Goal: Task Accomplishment & Management: Manage account settings

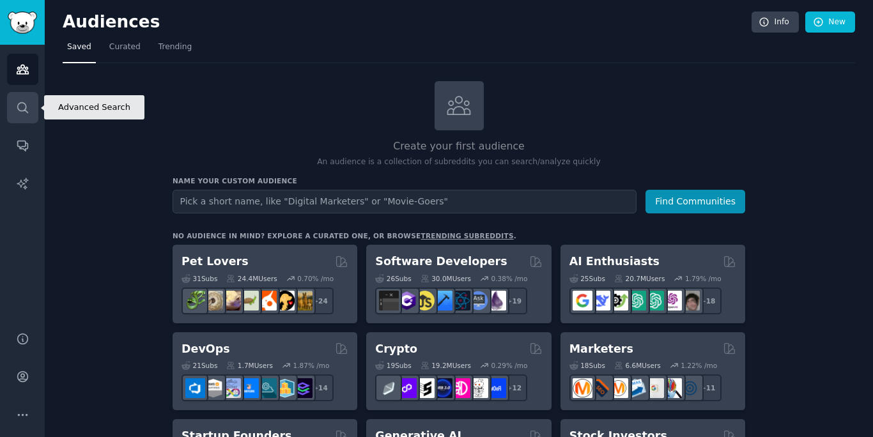
click at [27, 109] on icon "Sidebar" at bounding box center [22, 107] width 13 height 13
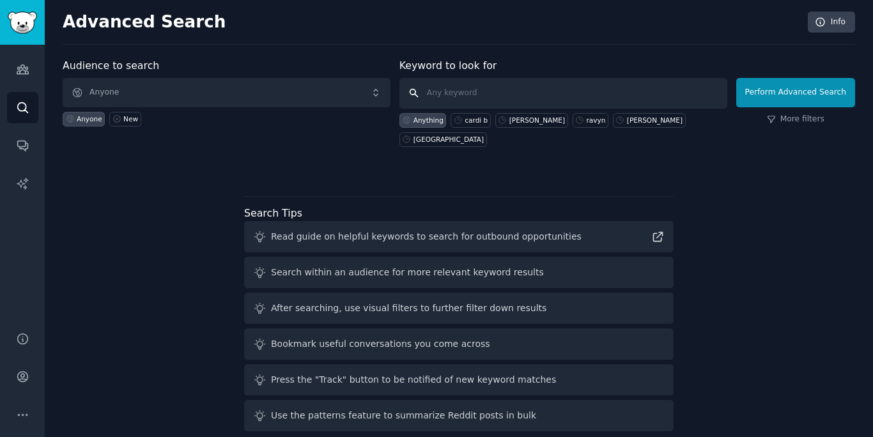
click at [461, 89] on input "text" at bounding box center [563, 93] width 328 height 31
type input "90s"
click button "Perform Advanced Search" at bounding box center [795, 92] width 119 height 29
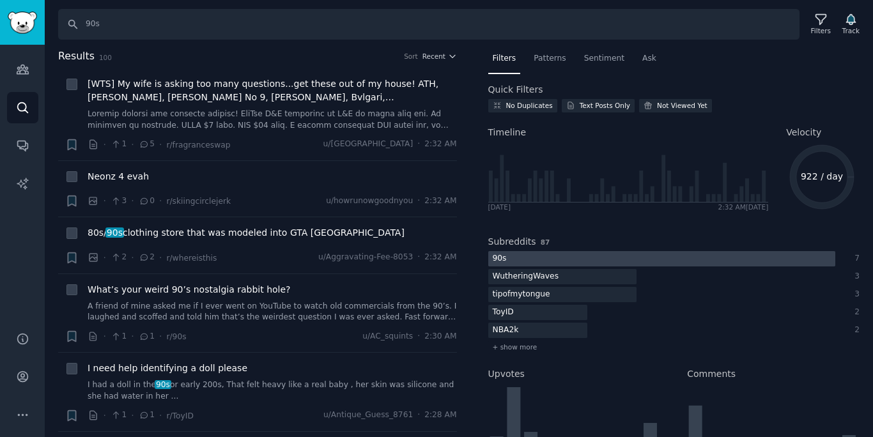
click at [557, 259] on div at bounding box center [661, 259] width 347 height 16
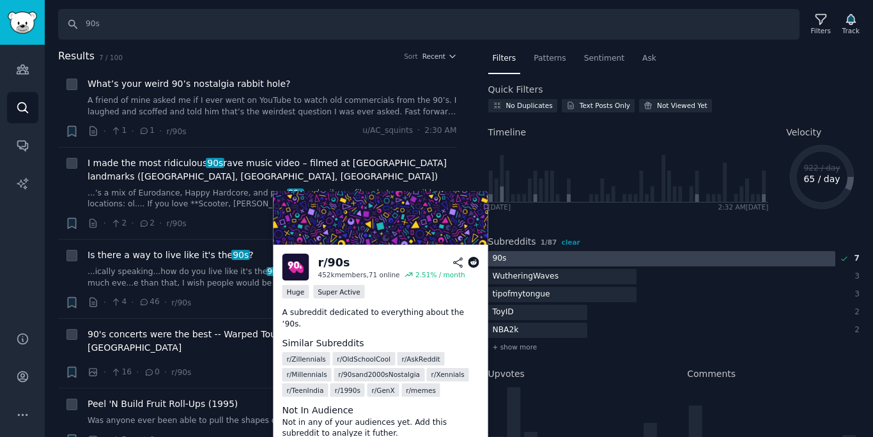
click at [339, 263] on div "r/ 90s" at bounding box center [334, 263] width 32 height 16
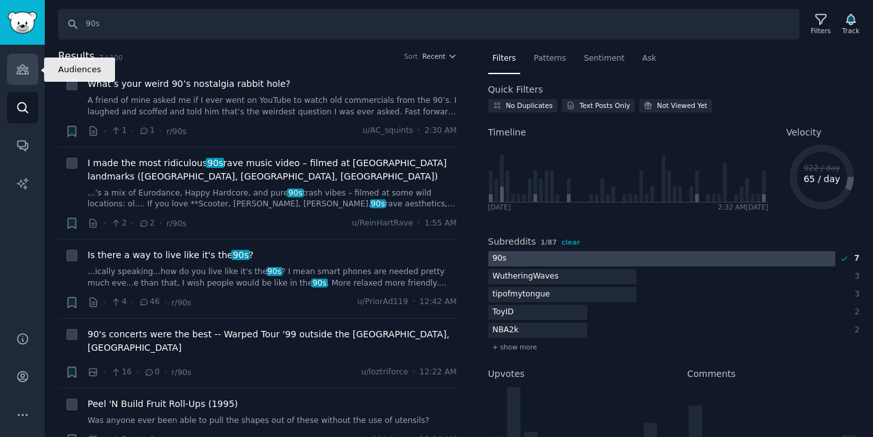
click at [21, 84] on link "Audiences" at bounding box center [22, 69] width 31 height 31
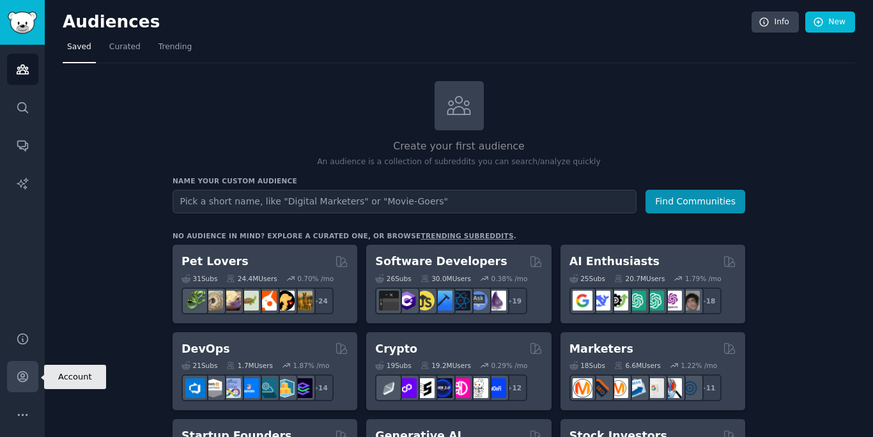
click at [17, 378] on icon "Sidebar" at bounding box center [22, 377] width 10 height 10
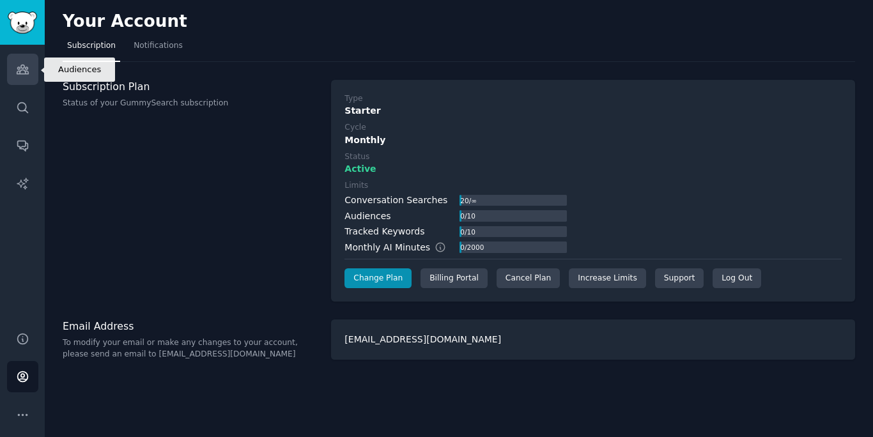
click at [29, 69] on icon "Sidebar" at bounding box center [22, 69] width 13 height 13
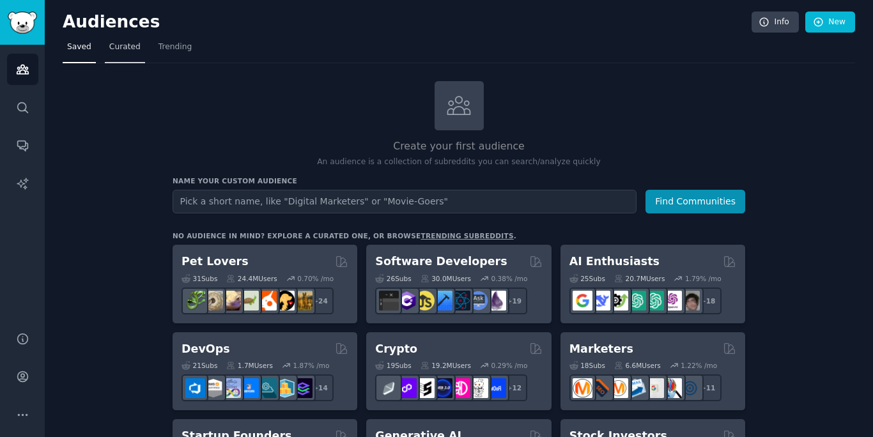
click at [121, 46] on span "Curated" at bounding box center [124, 48] width 31 height 12
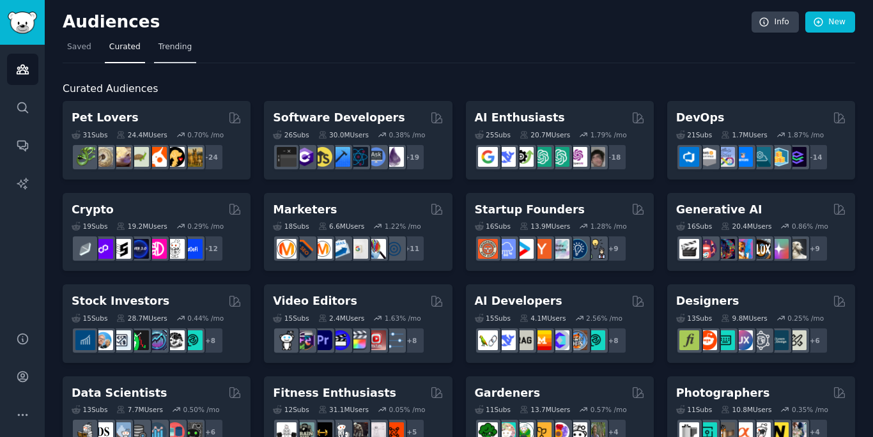
click at [180, 53] on link "Trending" at bounding box center [175, 50] width 42 height 26
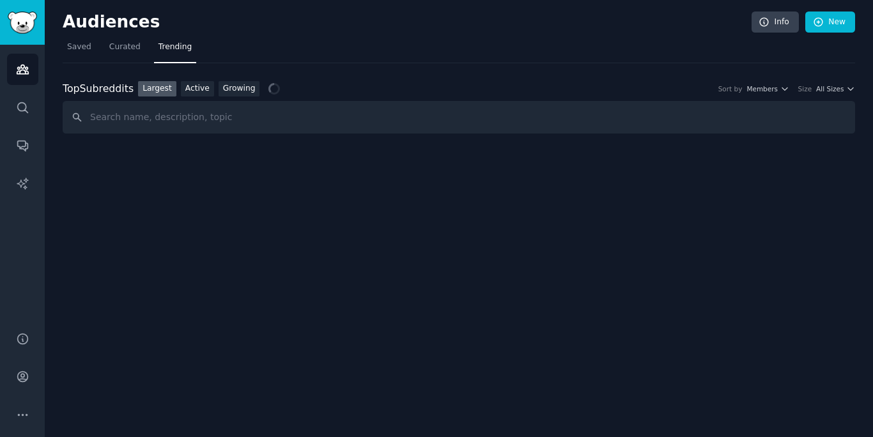
click at [95, 55] on nav "Saved Curated Trending" at bounding box center [459, 50] width 792 height 26
click at [77, 53] on link "Saved" at bounding box center [79, 50] width 33 height 26
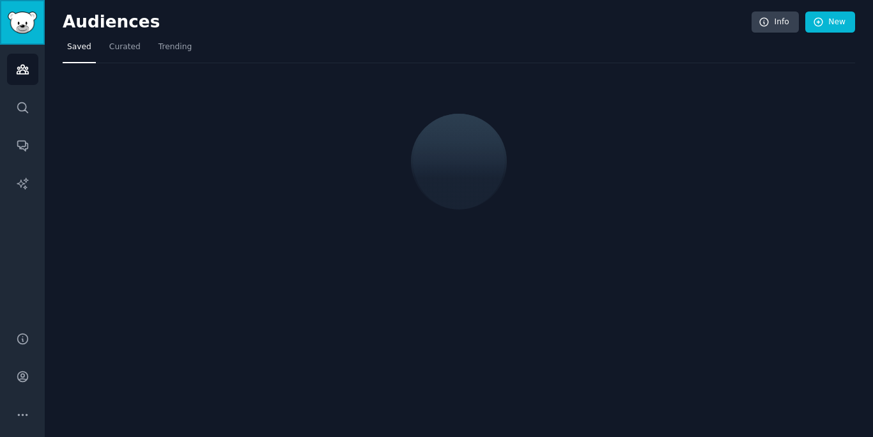
click at [33, 36] on link "Sidebar" at bounding box center [22, 22] width 45 height 45
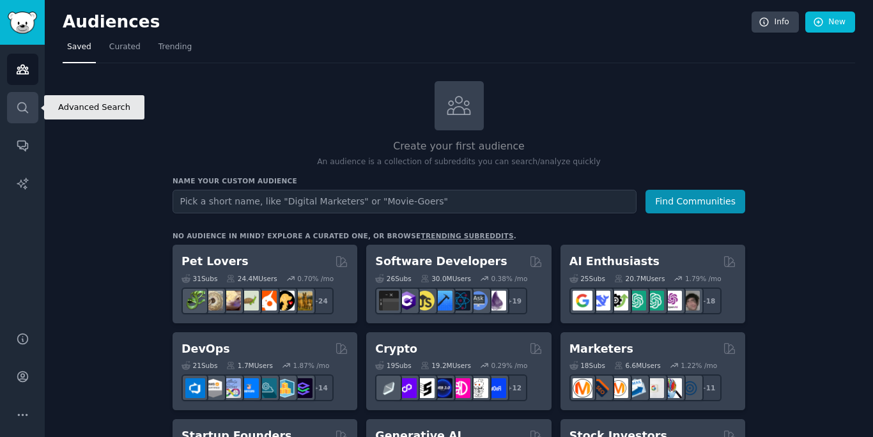
click at [20, 104] on icon "Sidebar" at bounding box center [22, 107] width 13 height 13
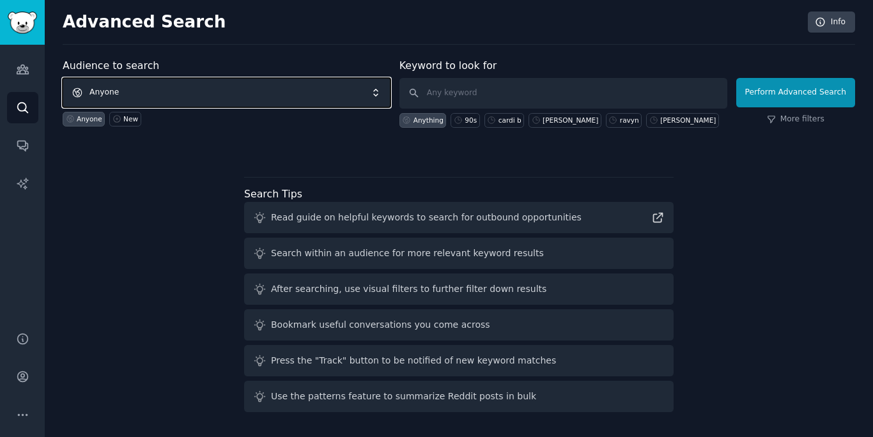
click at [266, 105] on span "Anyone" at bounding box center [227, 92] width 328 height 29
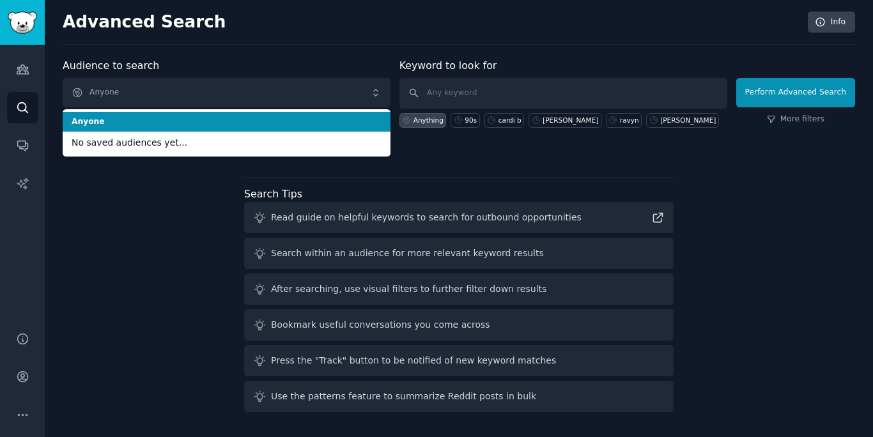
click at [249, 125] on span "Anyone" at bounding box center [227, 122] width 310 height 12
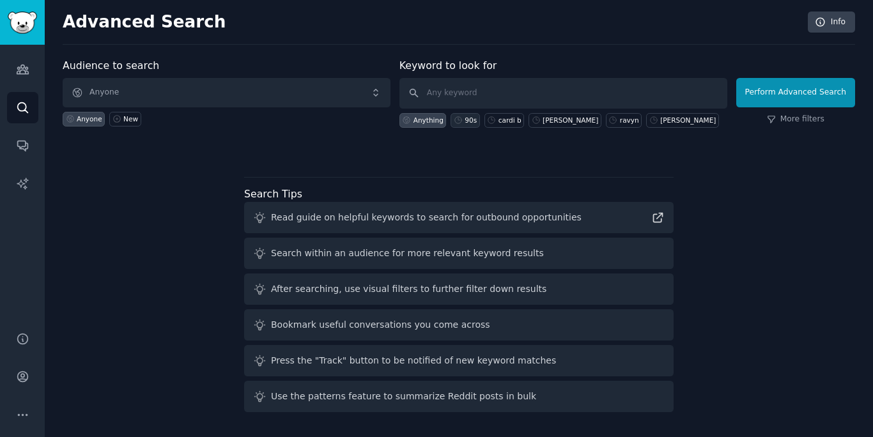
click at [470, 123] on div "90s" at bounding box center [471, 120] width 12 height 9
type input "90s"
click button "Perform Advanced Search" at bounding box center [795, 92] width 119 height 29
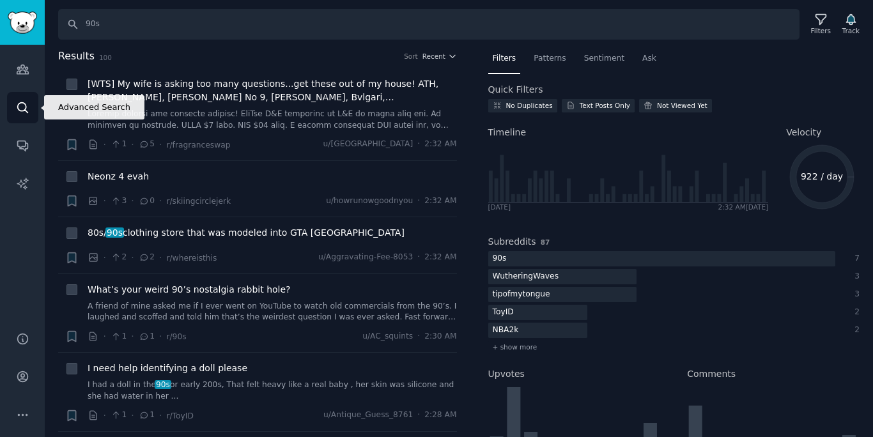
click at [27, 103] on icon "Sidebar" at bounding box center [22, 107] width 13 height 13
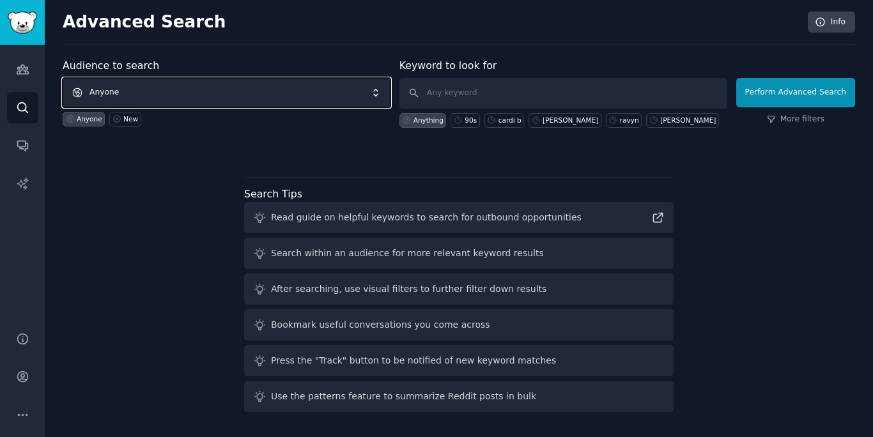
click at [236, 91] on span "Anyone" at bounding box center [227, 92] width 328 height 29
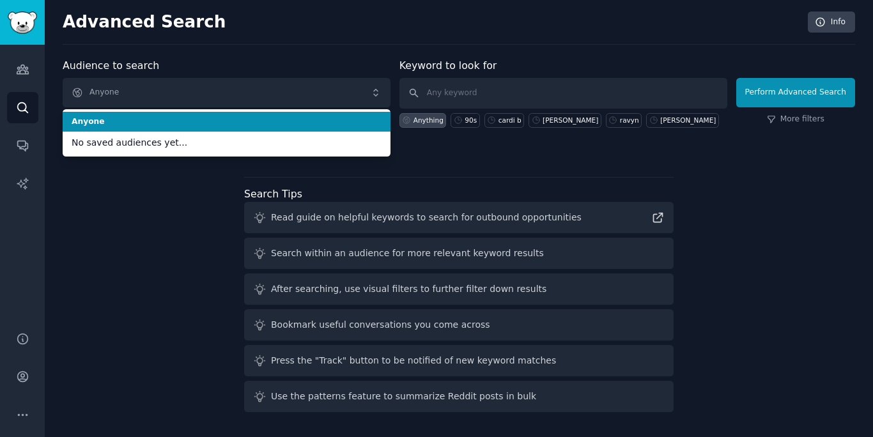
click at [240, 113] on li "Anyone" at bounding box center [227, 122] width 328 height 20
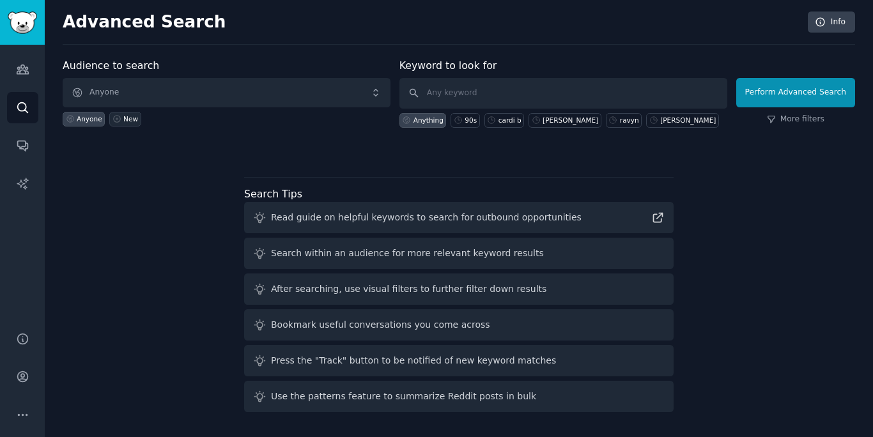
click at [120, 123] on link "New" at bounding box center [124, 119] width 31 height 15
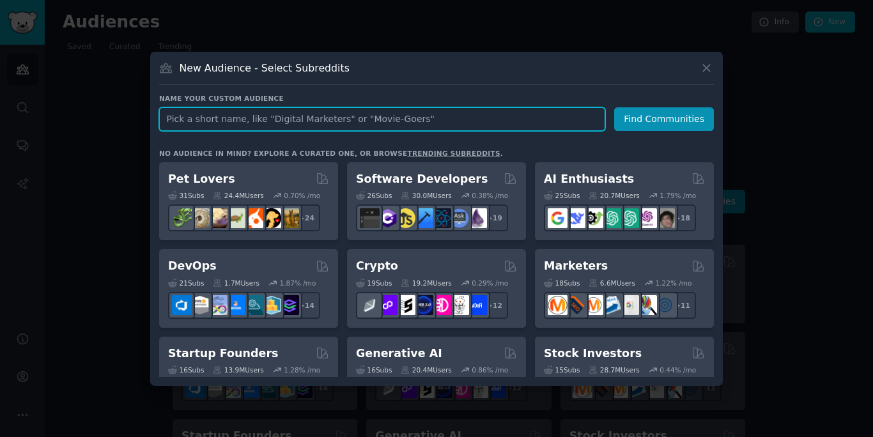
click at [497, 124] on input "text" at bounding box center [382, 119] width 446 height 24
click at [565, 114] on input "Deadline" at bounding box center [382, 119] width 446 height 24
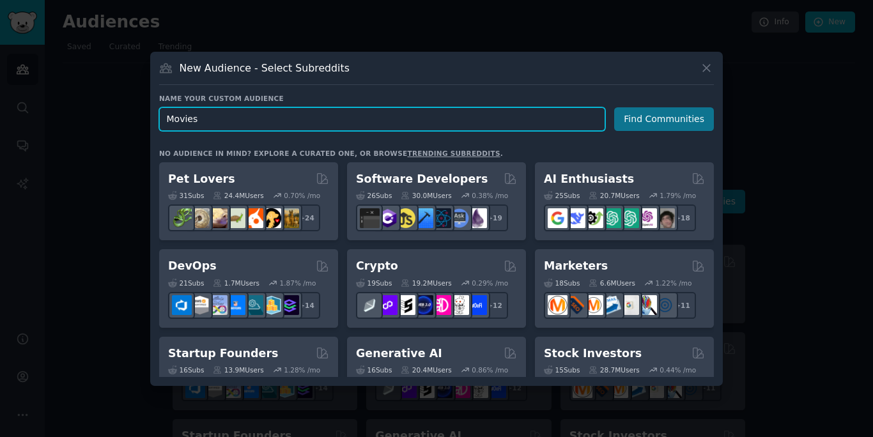
type input "Movies"
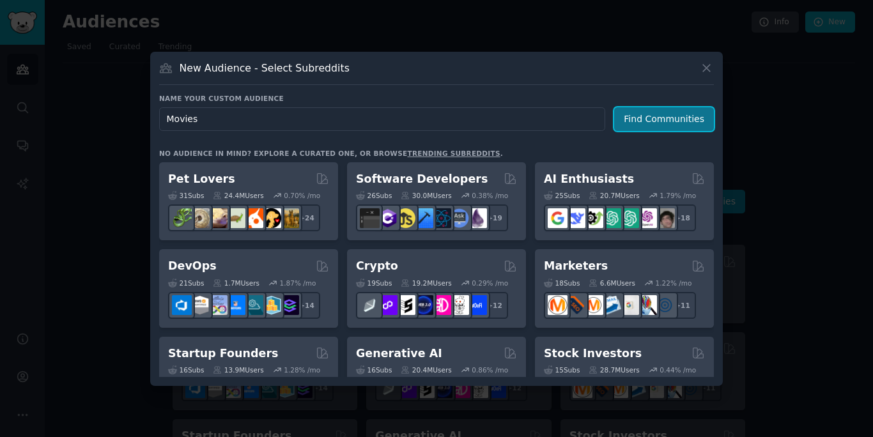
click at [669, 115] on button "Find Communities" at bounding box center [664, 119] width 100 height 24
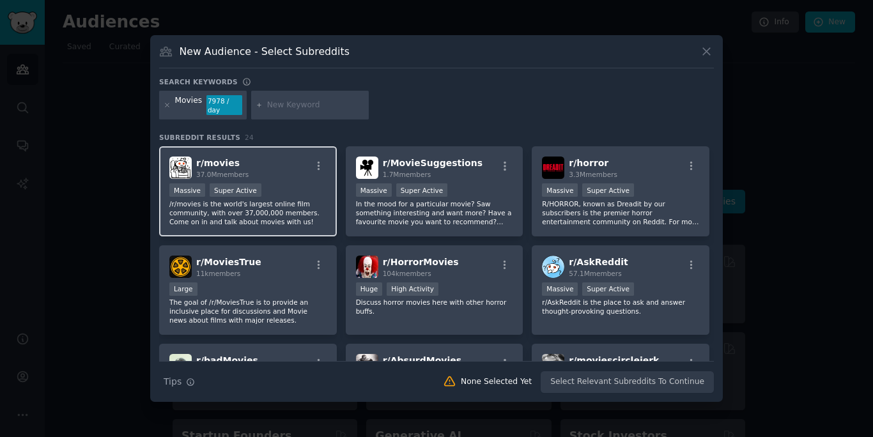
click at [293, 187] on div "Massive Super Active" at bounding box center [247, 191] width 157 height 16
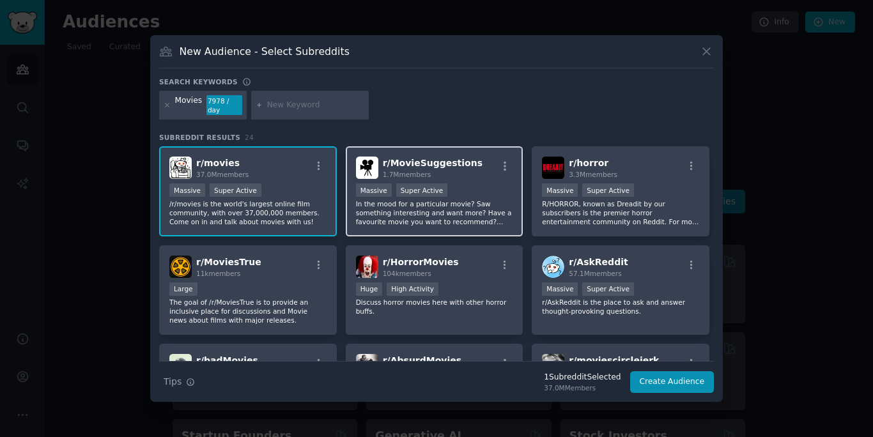
click at [451, 199] on p "In the mood for a particular movie? Saw something interesting and want more? Ha…" at bounding box center [434, 212] width 157 height 27
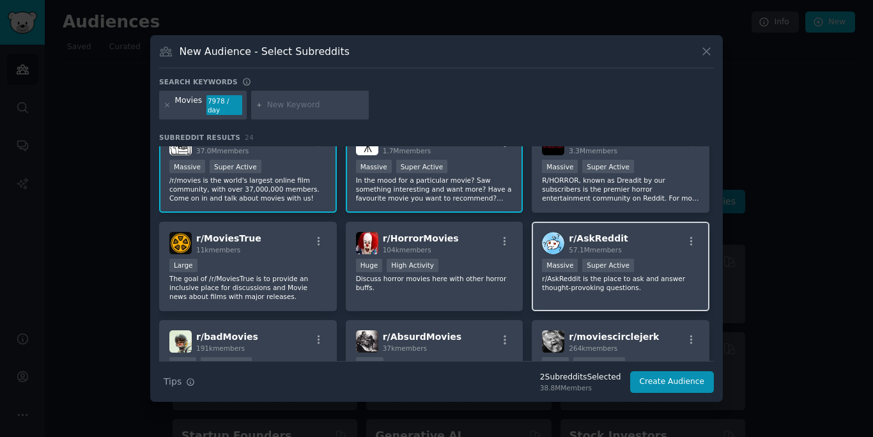
scroll to position [16, 0]
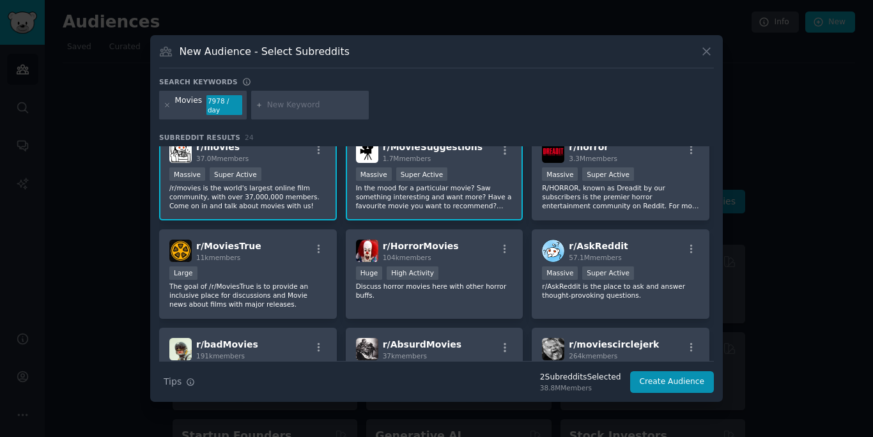
click at [127, 206] on div at bounding box center [436, 218] width 873 height 437
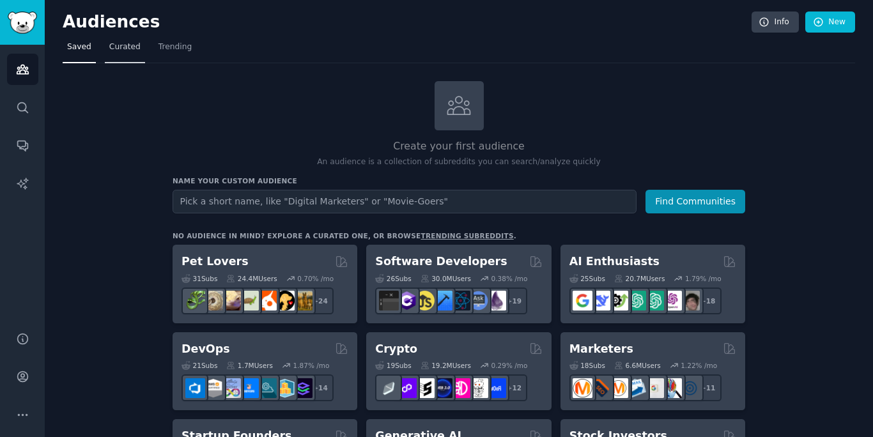
click at [121, 54] on link "Curated" at bounding box center [125, 50] width 40 height 26
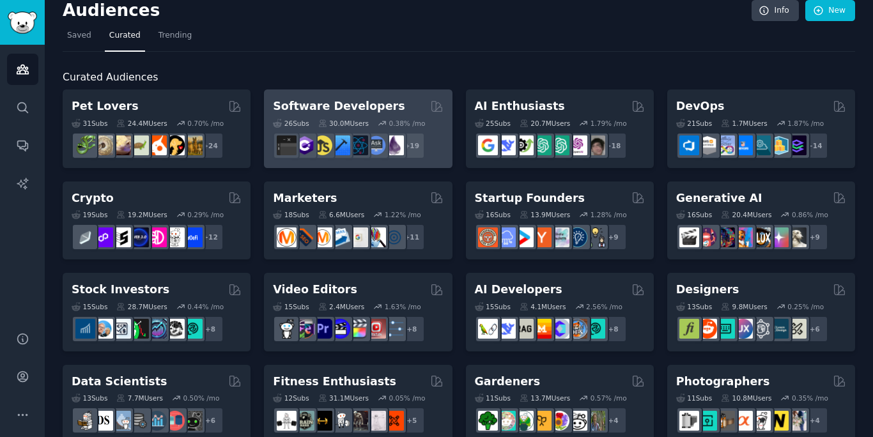
scroll to position [17, 0]
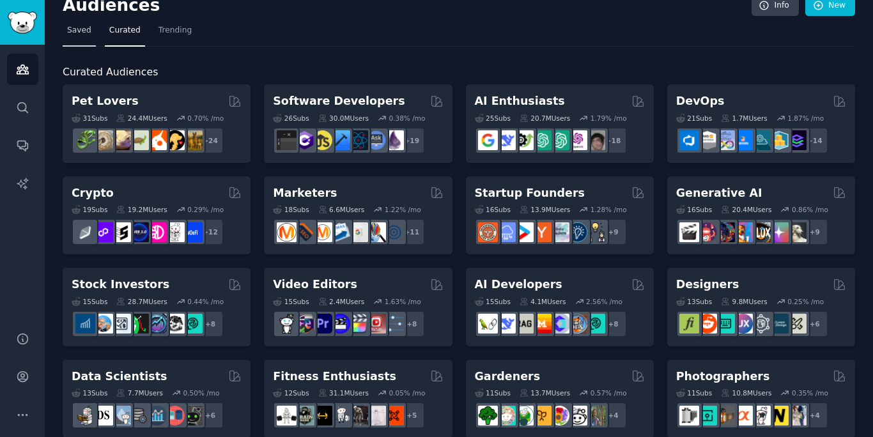
click at [78, 36] on link "Saved" at bounding box center [79, 33] width 33 height 26
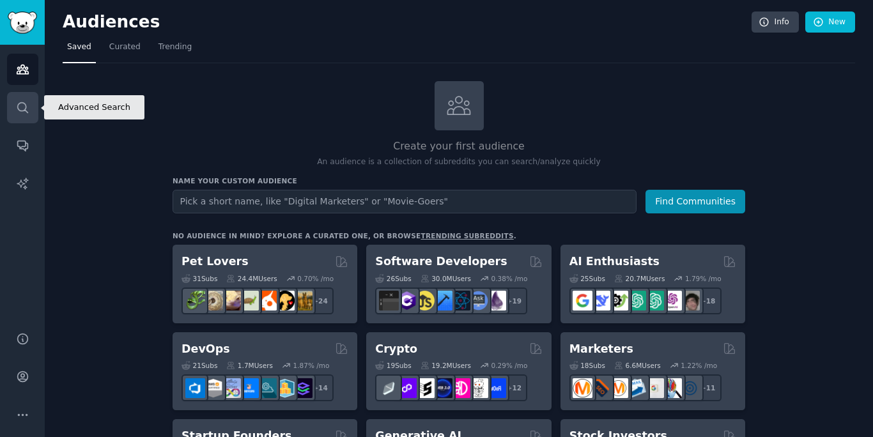
click at [24, 98] on link "Search" at bounding box center [22, 107] width 31 height 31
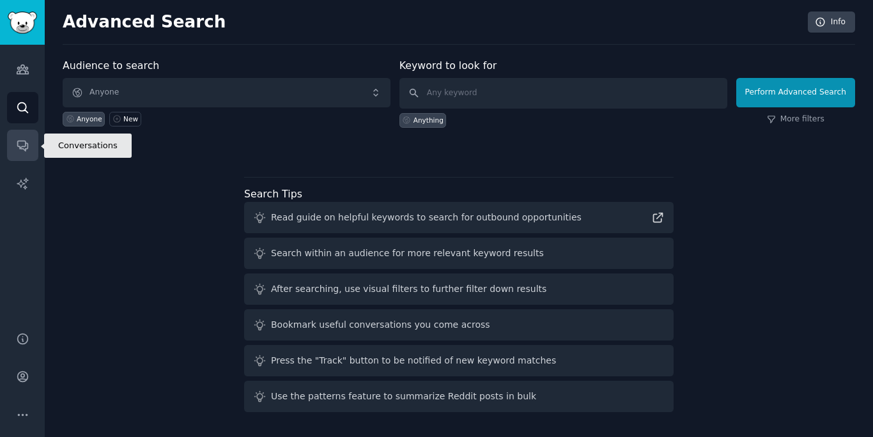
click at [19, 144] on icon "Sidebar" at bounding box center [22, 145] width 13 height 13
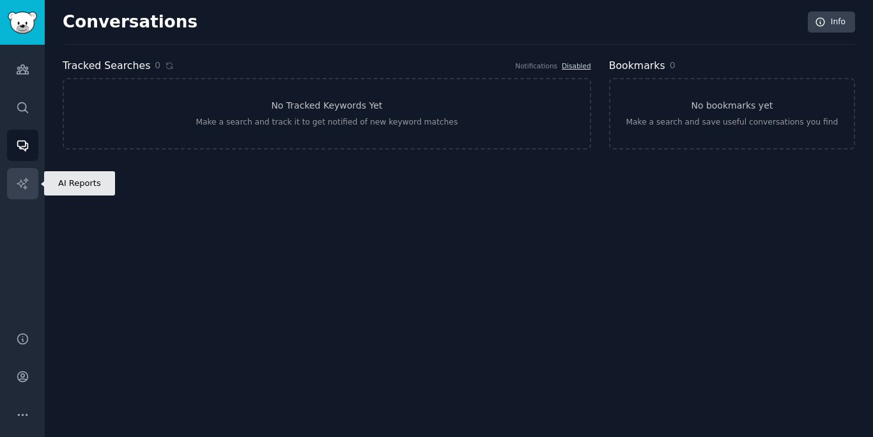
click at [18, 185] on icon "Sidebar" at bounding box center [22, 183] width 13 height 13
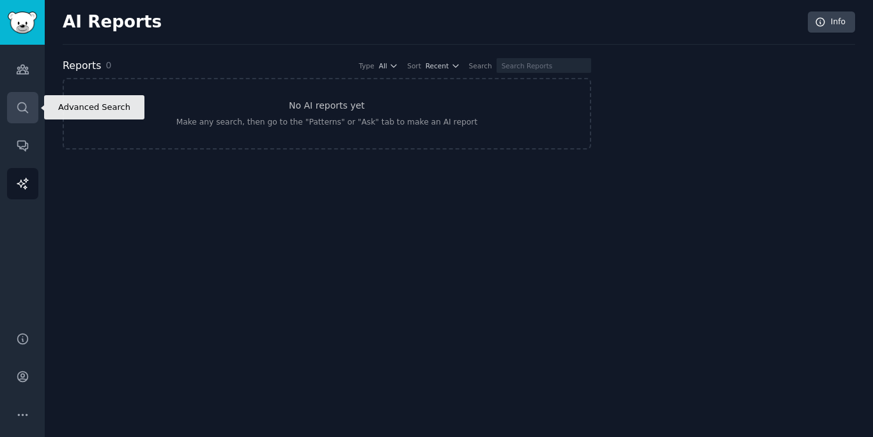
click at [25, 92] on link "Search" at bounding box center [22, 107] width 31 height 31
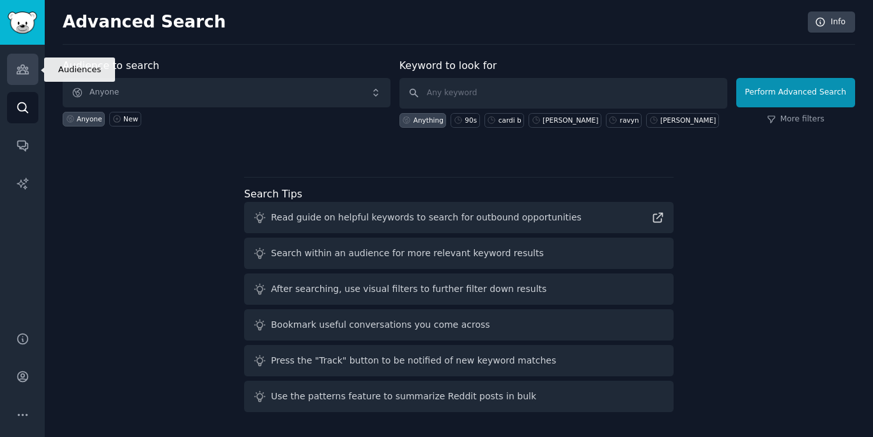
click at [27, 72] on icon "Sidebar" at bounding box center [23, 69] width 12 height 9
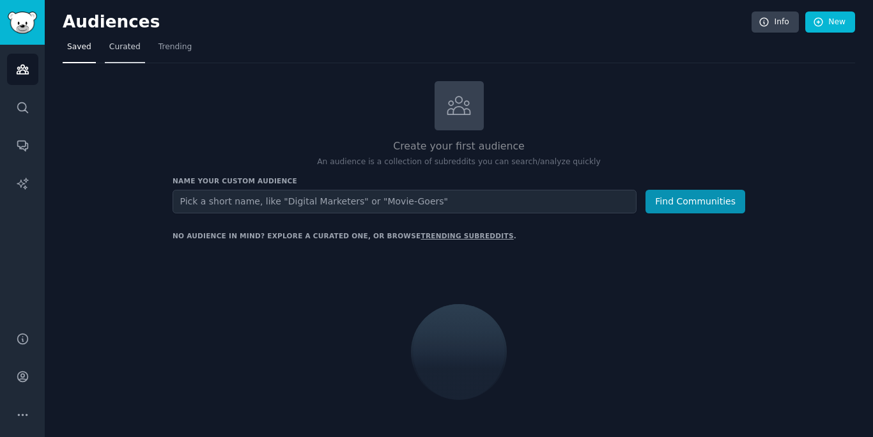
click at [116, 49] on span "Curated" at bounding box center [124, 48] width 31 height 12
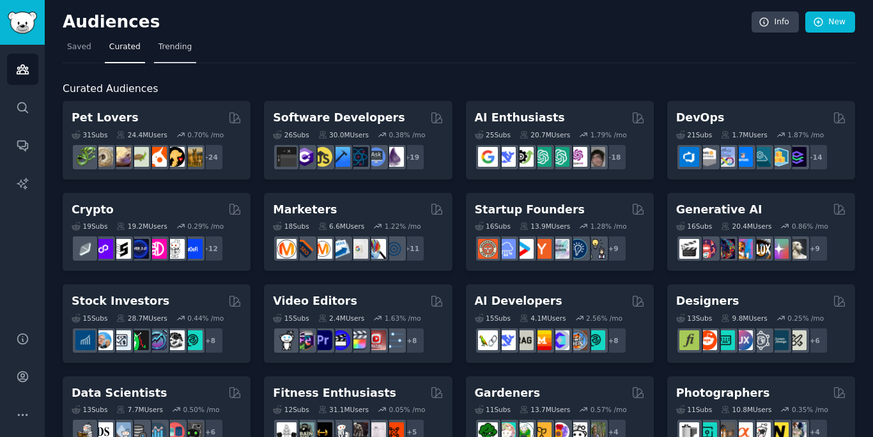
click at [187, 54] on link "Trending" at bounding box center [175, 50] width 42 height 26
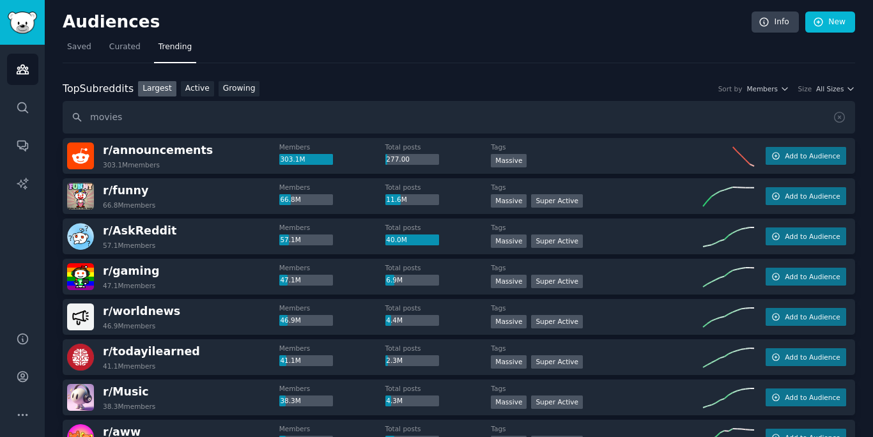
click at [215, 112] on input "movies" at bounding box center [459, 117] width 792 height 33
type input "90s"
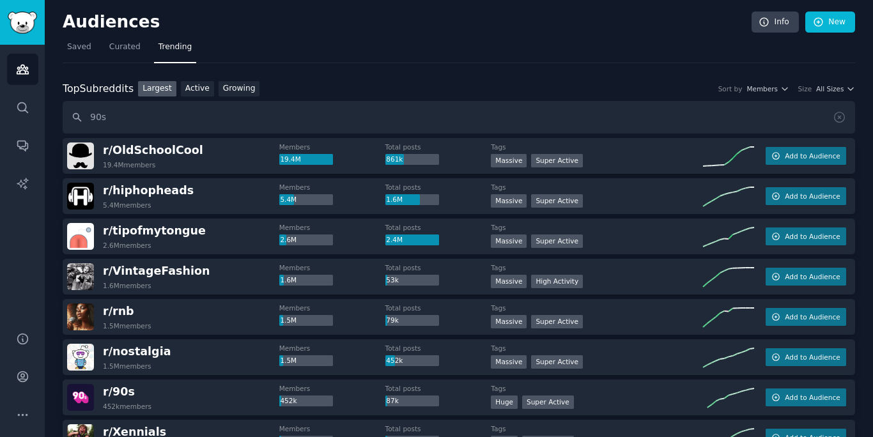
scroll to position [77, 0]
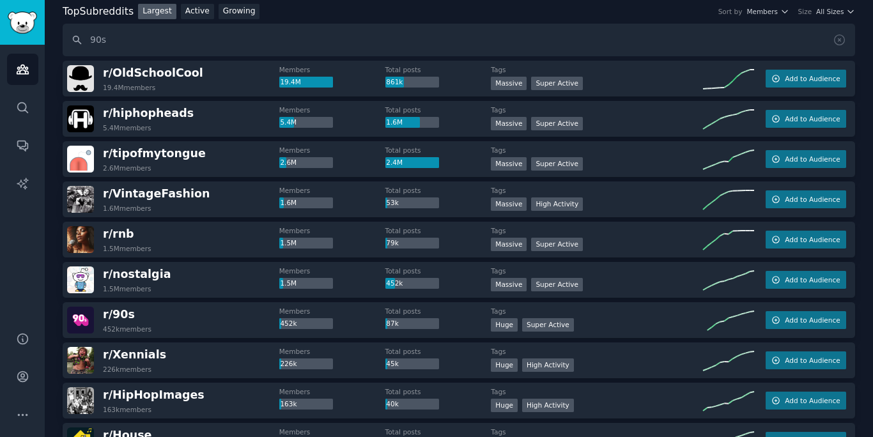
click at [162, 333] on div "r/ 90s 452k members" at bounding box center [173, 320] width 212 height 27
click at [135, 315] on div "r/ 90s" at bounding box center [127, 315] width 49 height 16
click at [387, 319] on div "87k" at bounding box center [412, 324] width 54 height 12
click at [84, 320] on img at bounding box center [80, 320] width 27 height 27
click at [84, 321] on img at bounding box center [80, 320] width 27 height 27
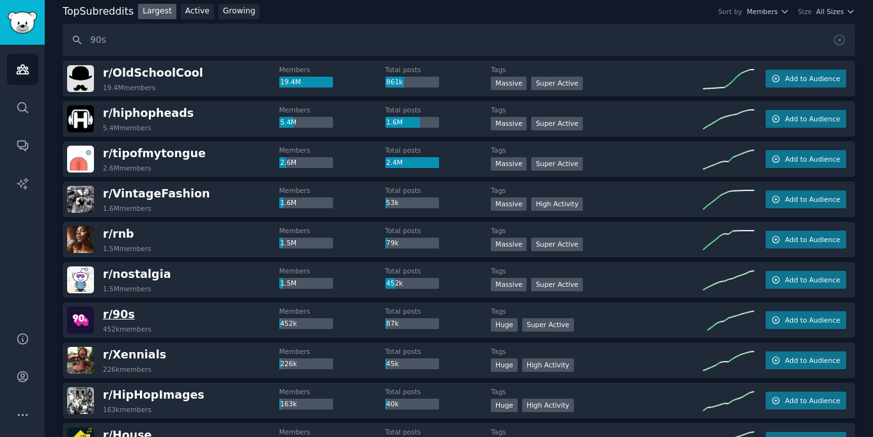
click at [114, 320] on span "r/ 90s" at bounding box center [119, 314] width 32 height 13
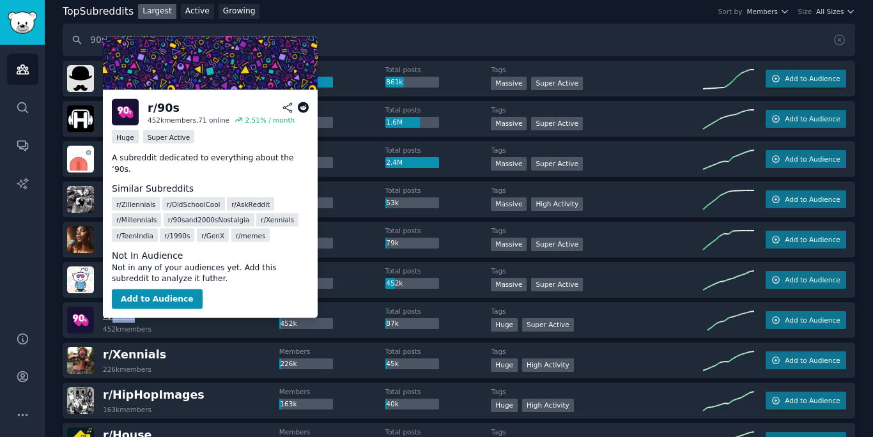
click at [114, 320] on span "r/ 90s" at bounding box center [119, 314] width 32 height 13
click at [140, 291] on button "Add to Audience" at bounding box center [157, 299] width 91 height 20
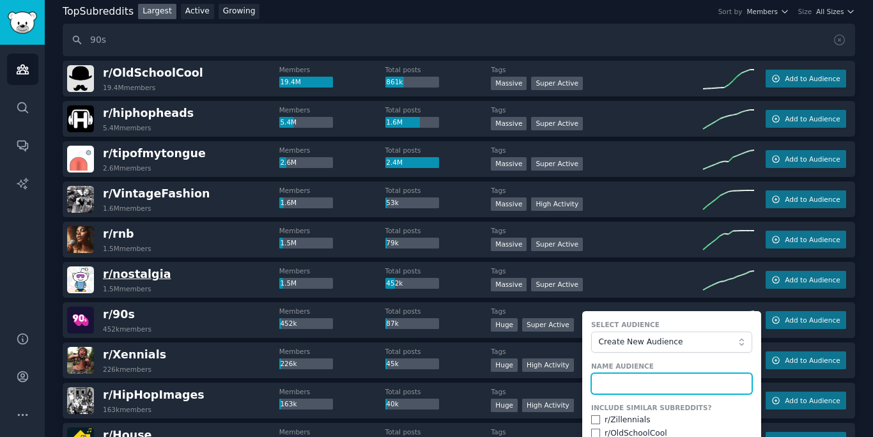
scroll to position [0, 0]
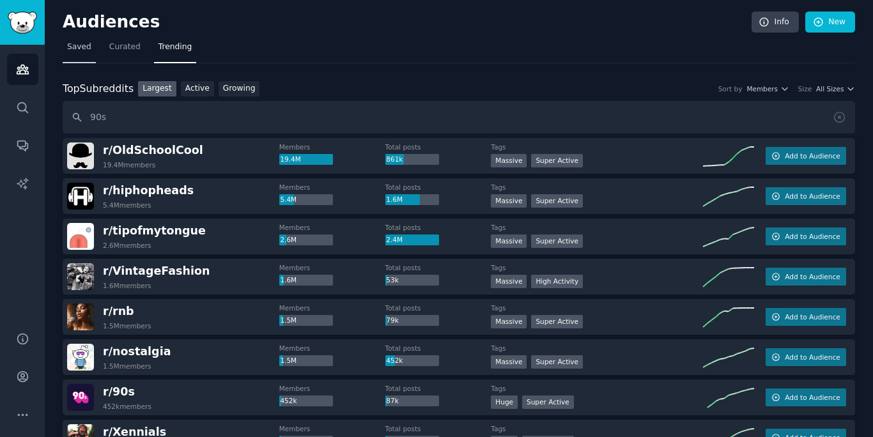
click at [73, 59] on link "Saved" at bounding box center [79, 50] width 33 height 26
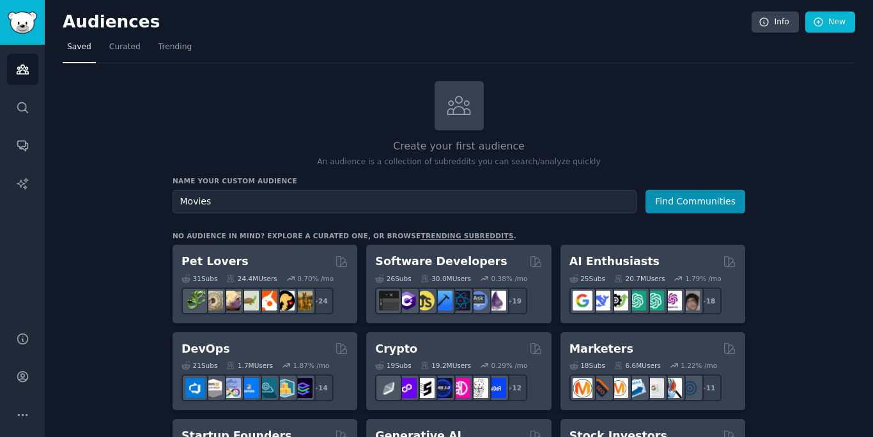
type input "Movies"
click at [645, 190] on button "Find Communities" at bounding box center [695, 202] width 100 height 24
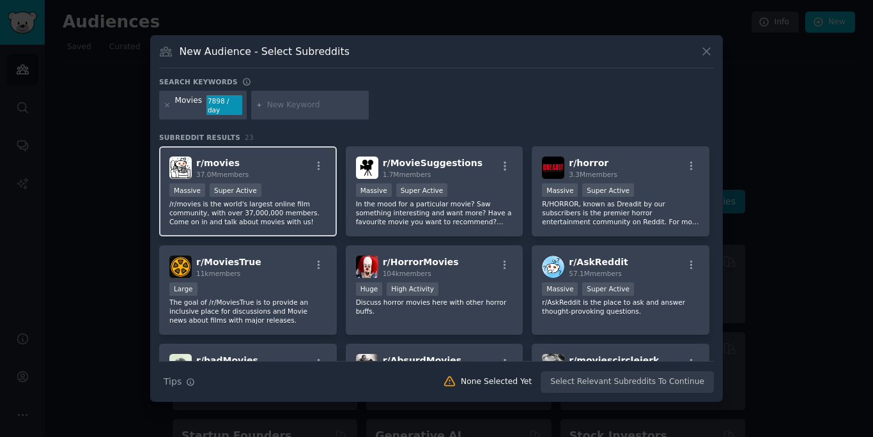
click at [304, 162] on div "r/ movies 37.0M members" at bounding box center [247, 168] width 157 height 22
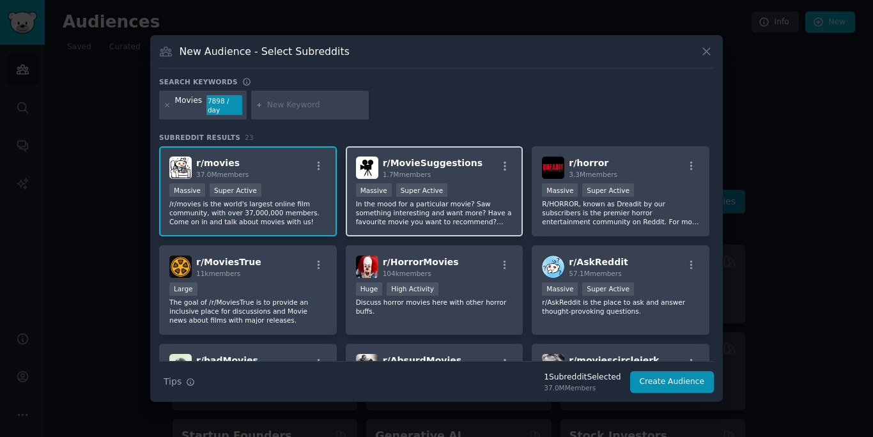
click at [409, 181] on div "r/ MovieSuggestions 1.7M members Massive Super Active In the mood for a particu…" at bounding box center [435, 191] width 178 height 90
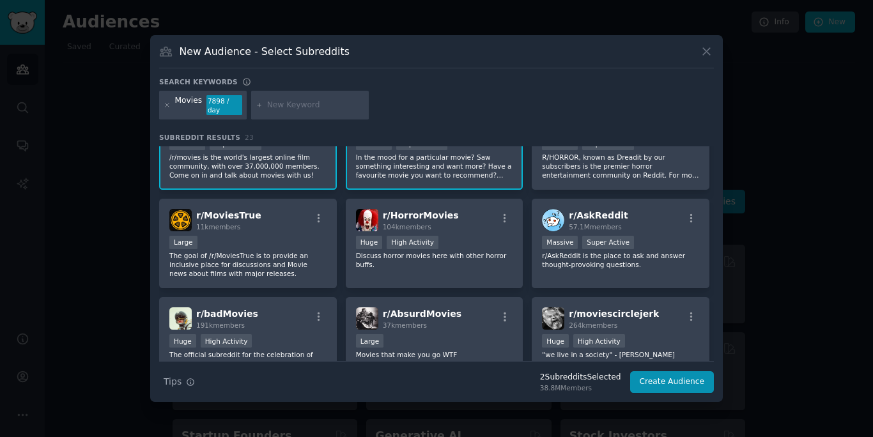
scroll to position [48, 0]
click at [560, 169] on p "R/HORROR, known as Dreadit by our subscribers is the premier horror entertainme…" at bounding box center [620, 164] width 157 height 27
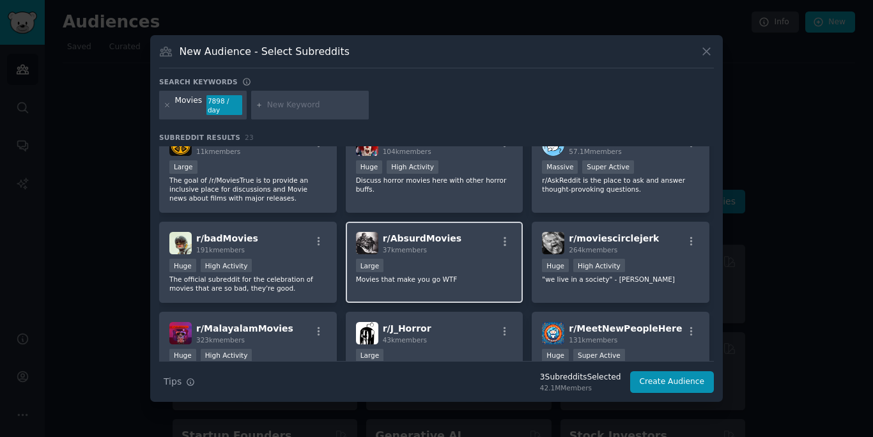
scroll to position [124, 0]
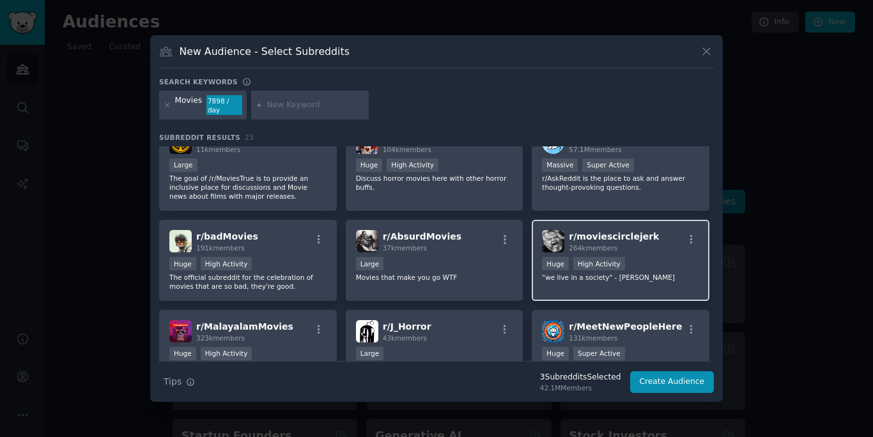
click at [621, 262] on div ">= 80th percentile for submissions / day Huge High Activity" at bounding box center [620, 265] width 157 height 16
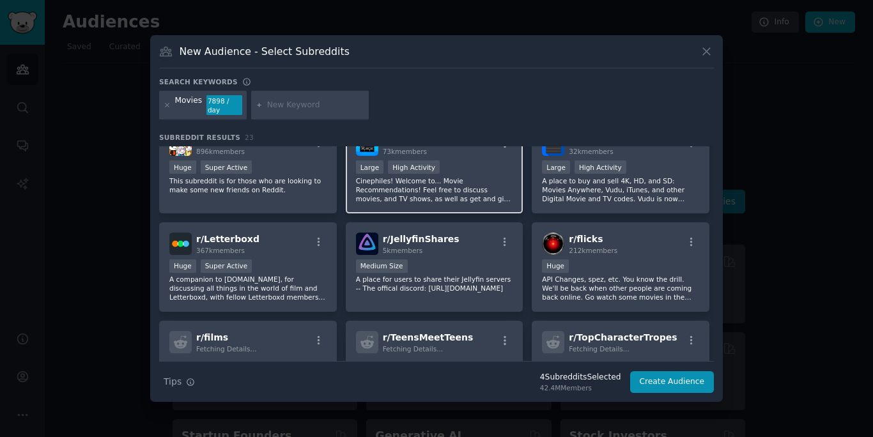
scroll to position [411, 0]
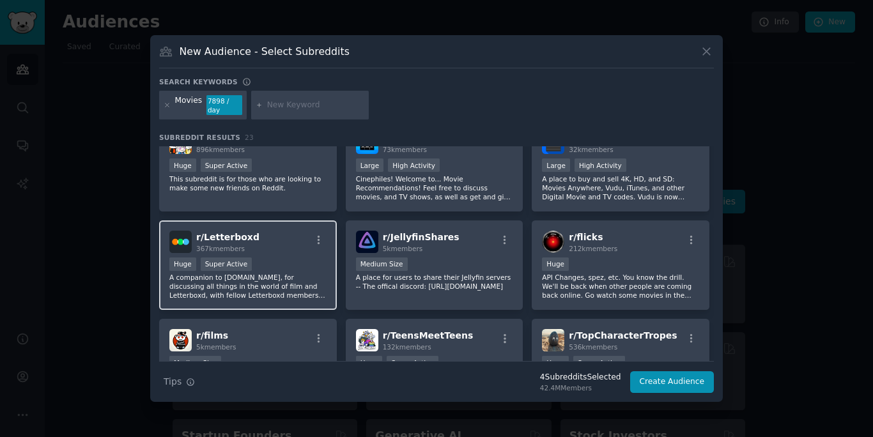
click at [298, 281] on p "A companion to [DOMAIN_NAME], for discussing all things in the world of film an…" at bounding box center [247, 286] width 157 height 27
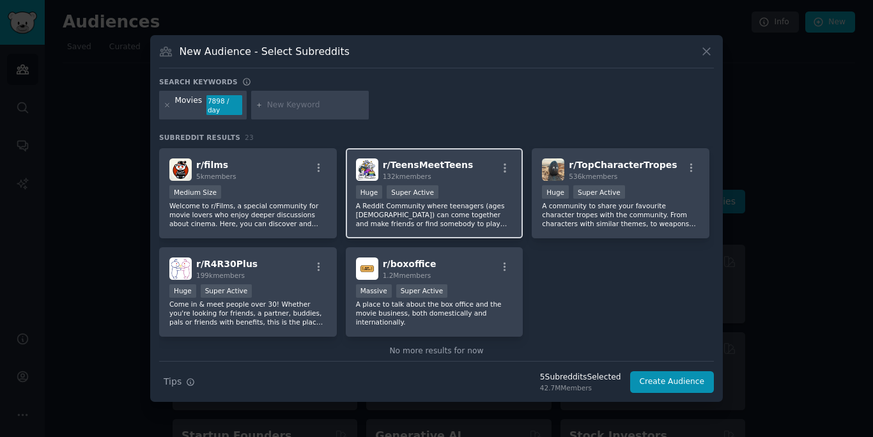
scroll to position [602, 0]
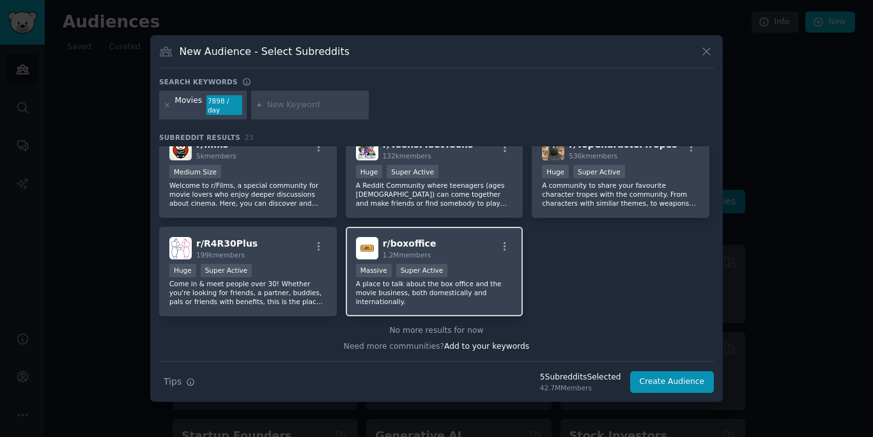
click at [497, 262] on div "r/ boxoffice 1.2M members Massive Super Active A place to talk about the box of…" at bounding box center [435, 272] width 178 height 90
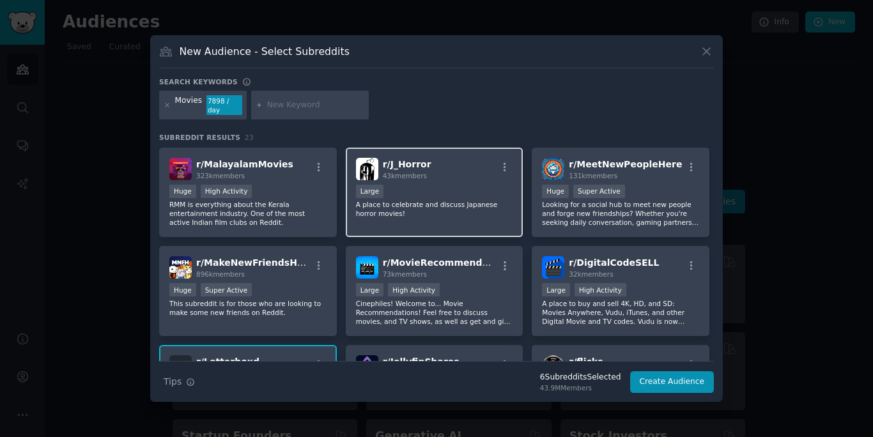
scroll to position [289, 0]
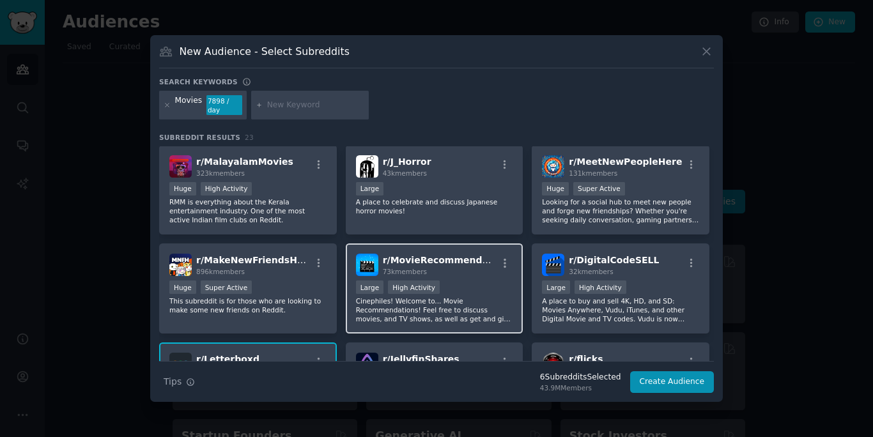
click at [505, 275] on div "r/ MovieRecommendations 73k members" at bounding box center [434, 265] width 157 height 22
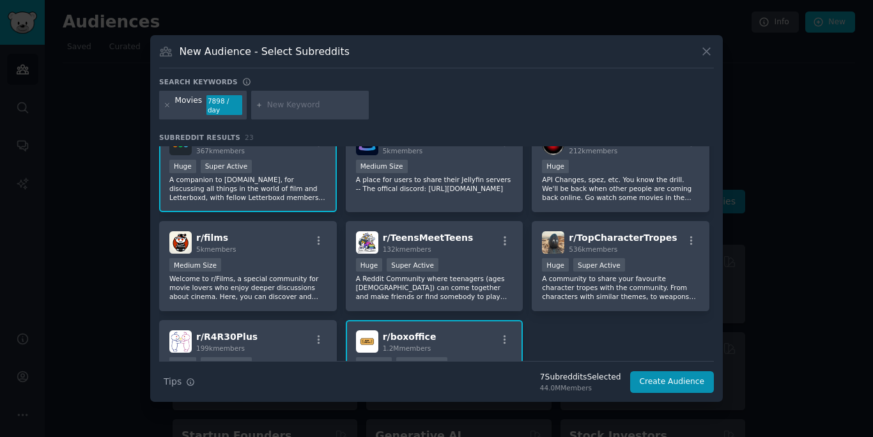
scroll to position [509, 0]
click at [668, 380] on button "Create Audience" at bounding box center [672, 382] width 84 height 22
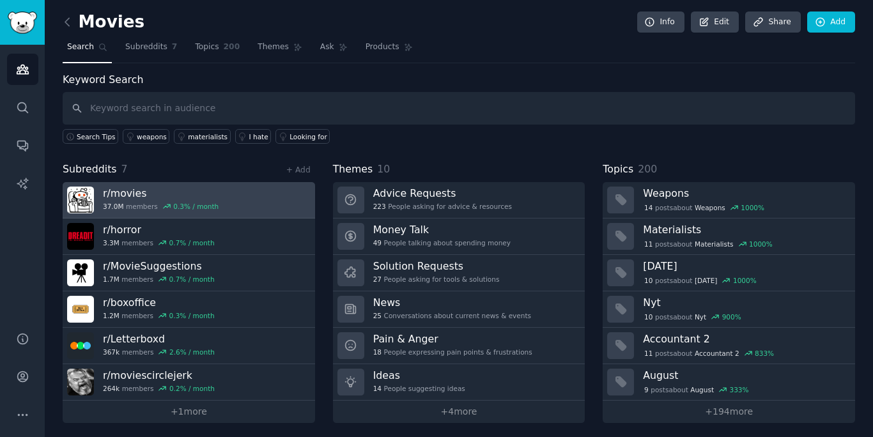
click at [243, 202] on link "r/ movies 37.0M members 0.3 % / month" at bounding box center [189, 200] width 252 height 36
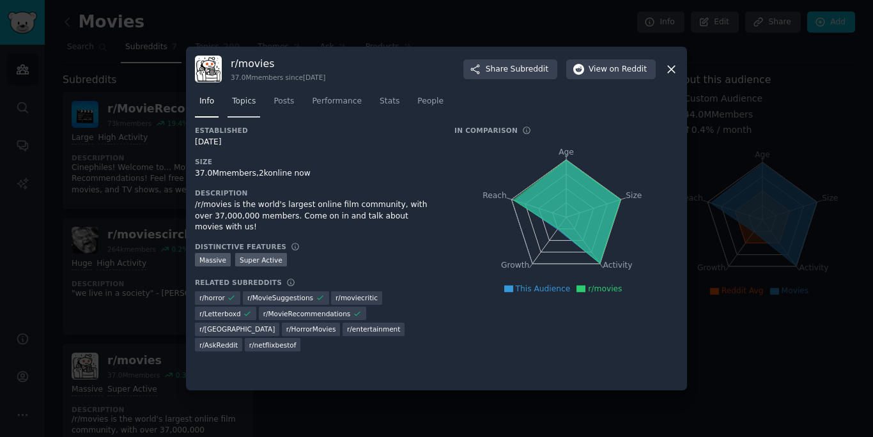
click at [249, 102] on span "Topics" at bounding box center [244, 102] width 24 height 12
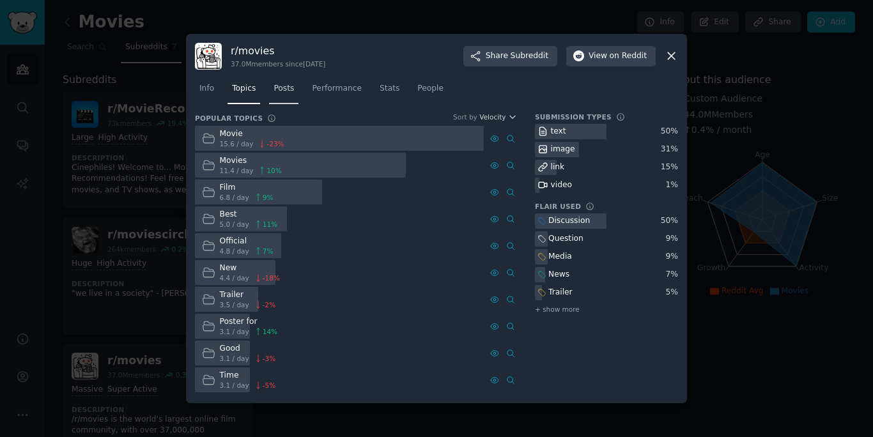
click at [282, 101] on link "Posts" at bounding box center [283, 92] width 29 height 26
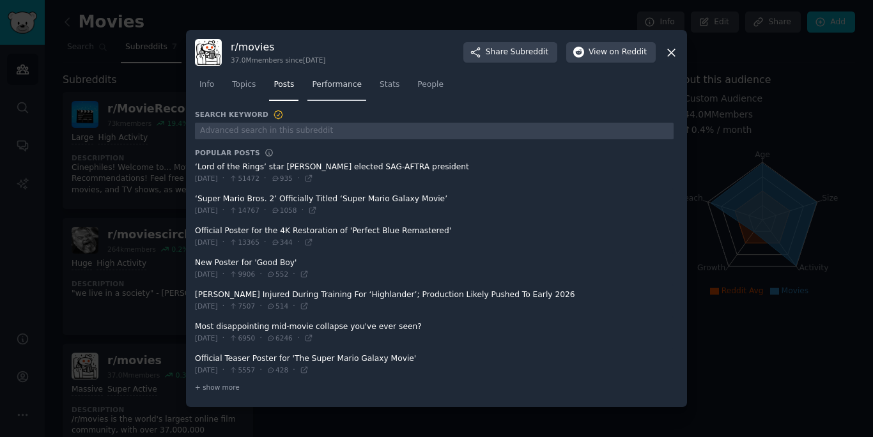
click at [332, 90] on span "Performance" at bounding box center [337, 85] width 50 height 12
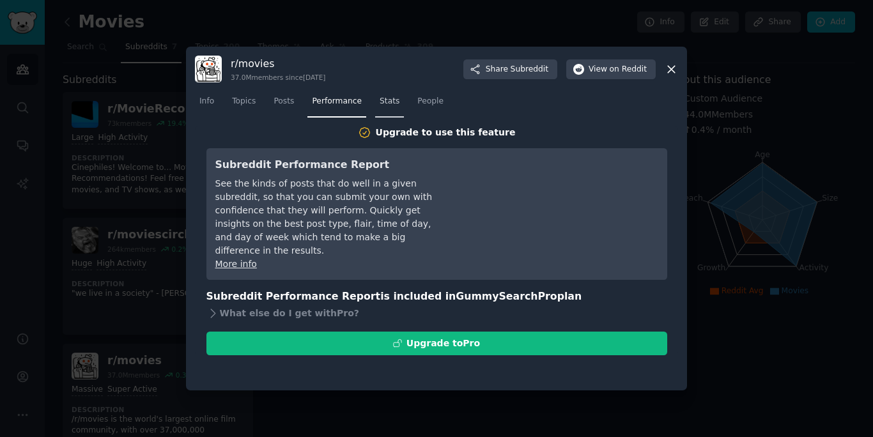
click at [386, 102] on span "Stats" at bounding box center [390, 102] width 20 height 12
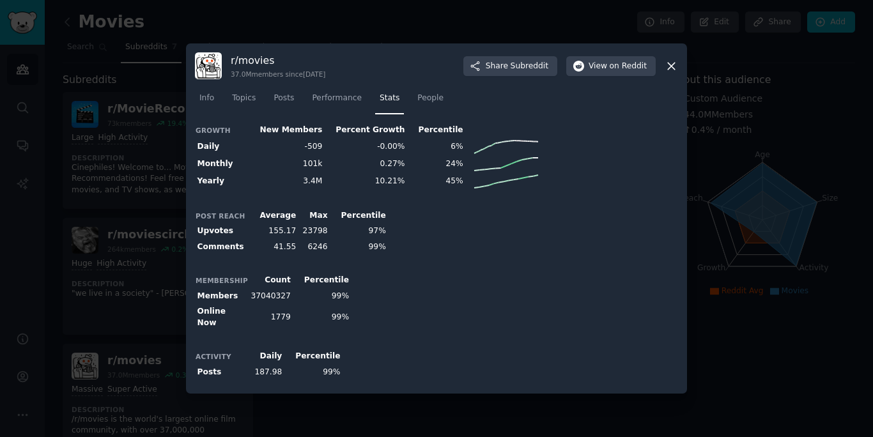
click at [109, 197] on div at bounding box center [436, 218] width 873 height 437
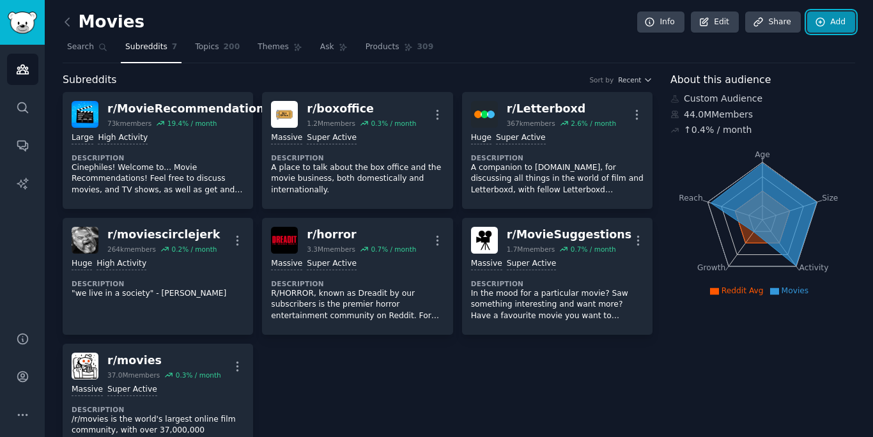
click at [833, 20] on link "Add" at bounding box center [831, 23] width 48 height 22
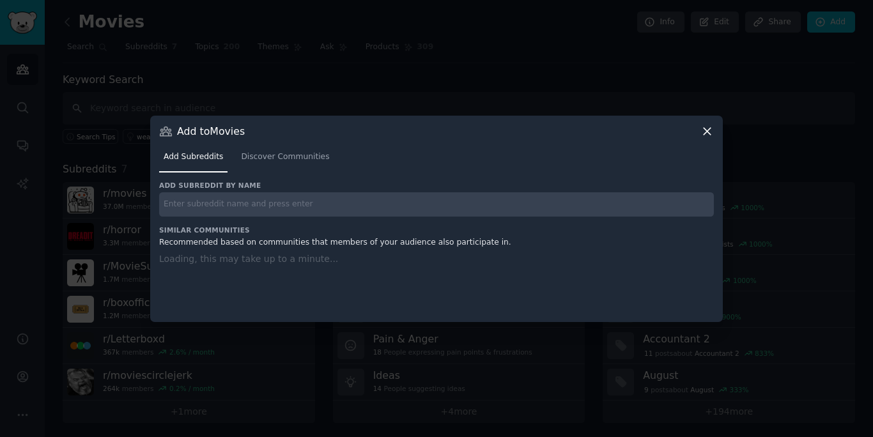
click at [481, 206] on div "Add subreddit by name Similar Communities Recommended based on communities that…" at bounding box center [436, 243] width 555 height 125
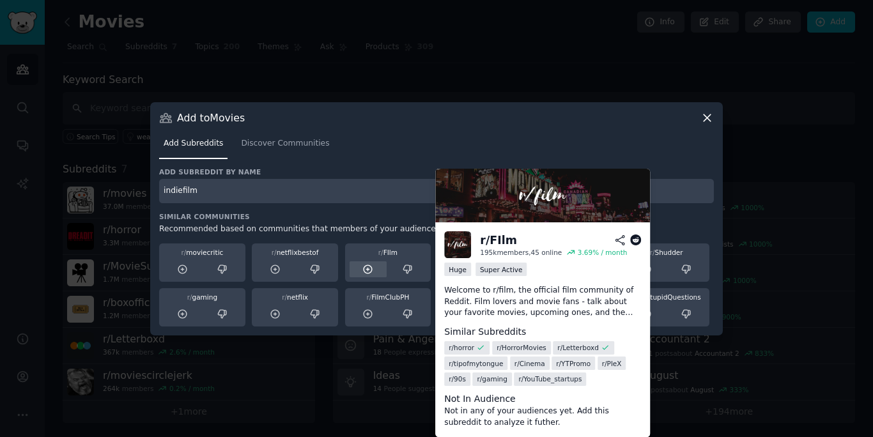
click at [368, 270] on icon at bounding box center [368, 269] width 8 height 8
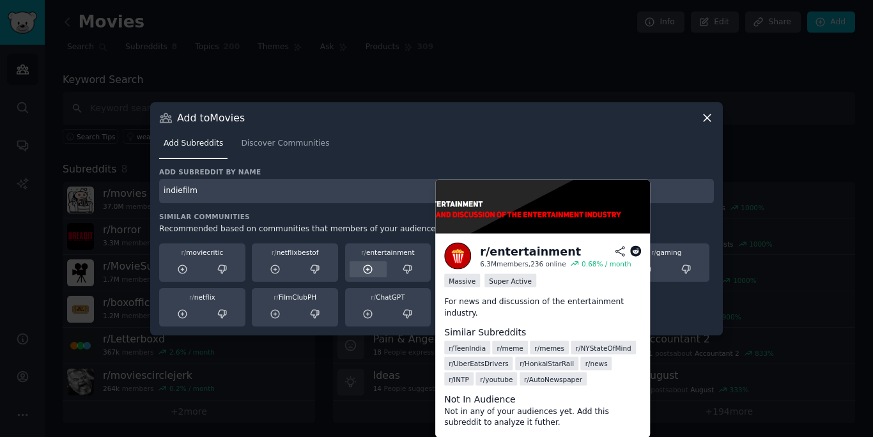
click at [366, 268] on icon at bounding box center [368, 269] width 8 height 8
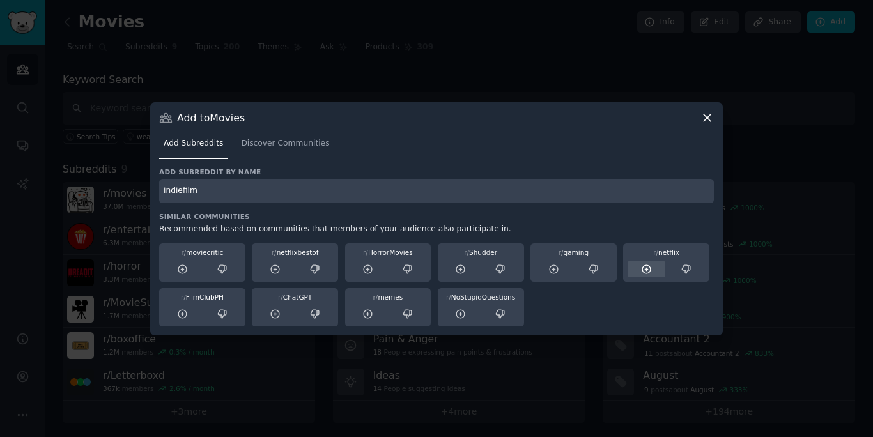
click at [645, 275] on div at bounding box center [647, 269] width 38 height 16
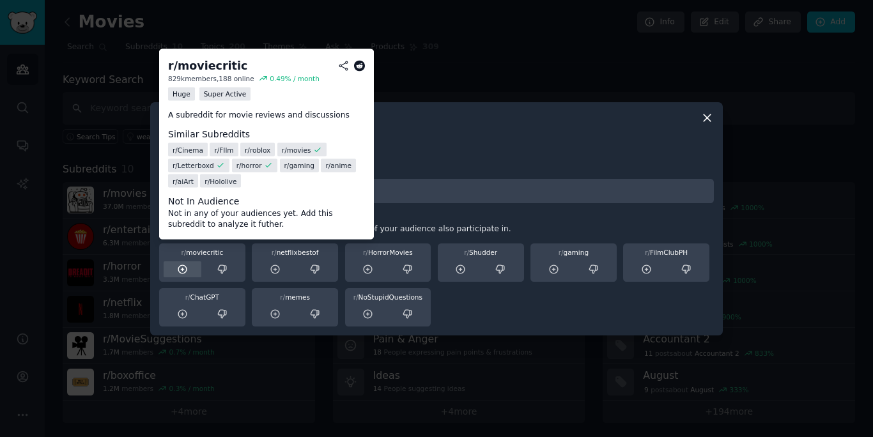
click at [179, 266] on icon at bounding box center [182, 269] width 8 height 8
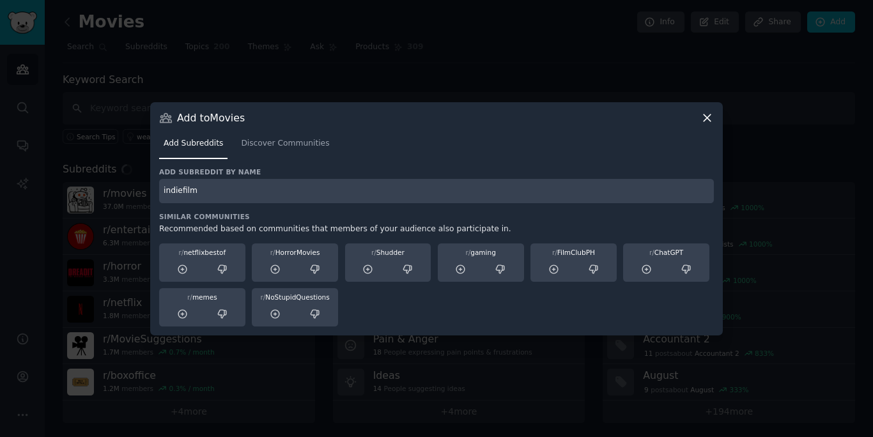
click at [295, 203] on div "Add subreddit by name indiefilm Similar Communities Recommended based on commun…" at bounding box center [436, 246] width 555 height 159
click at [300, 193] on input "indiefilm" at bounding box center [436, 191] width 555 height 25
type input "indiefilm"
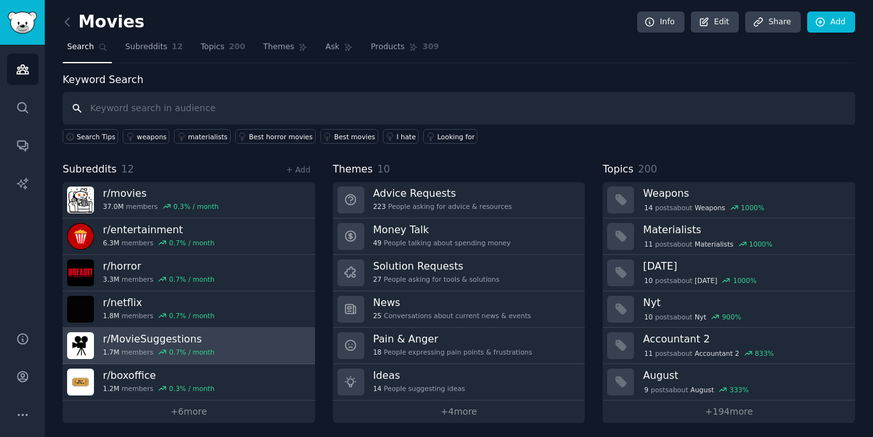
scroll to position [3, 0]
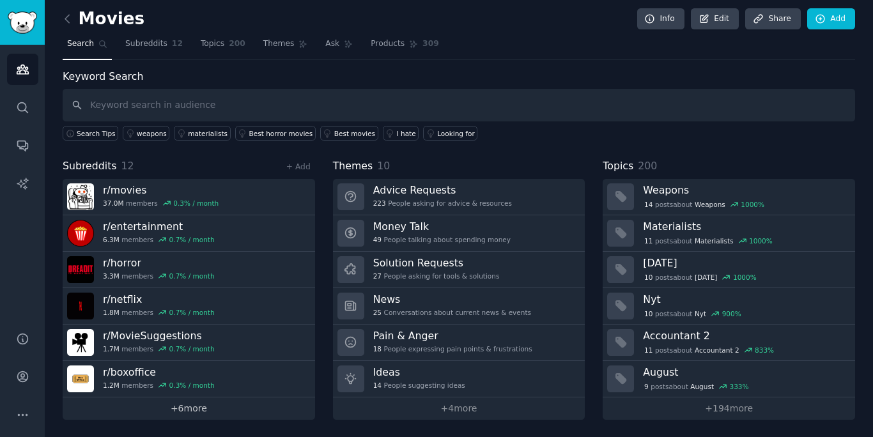
click at [203, 405] on link "+ 6 more" at bounding box center [189, 408] width 252 height 22
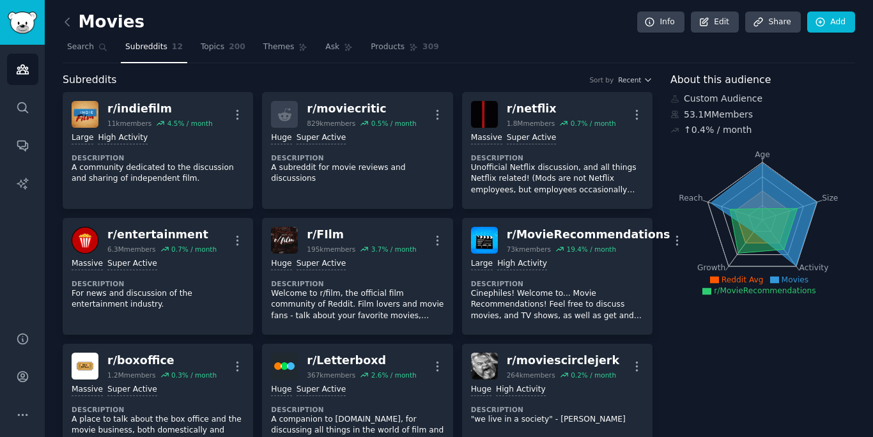
scroll to position [1, 0]
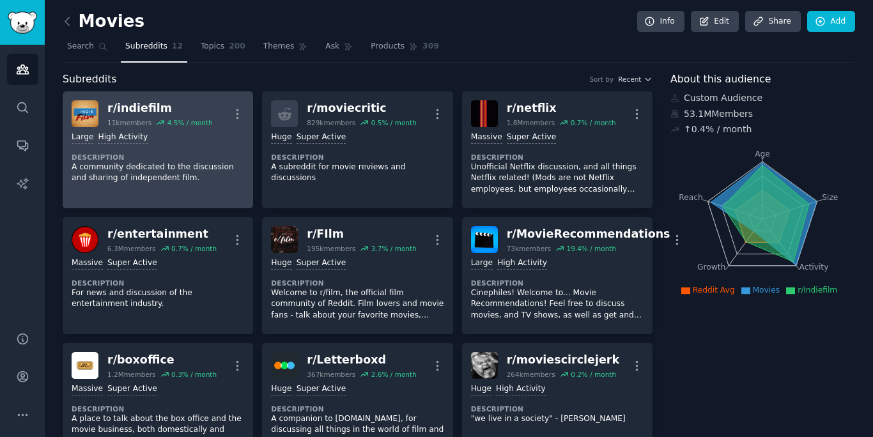
click at [210, 104] on div "r/ indiefilm" at bounding box center [159, 108] width 105 height 16
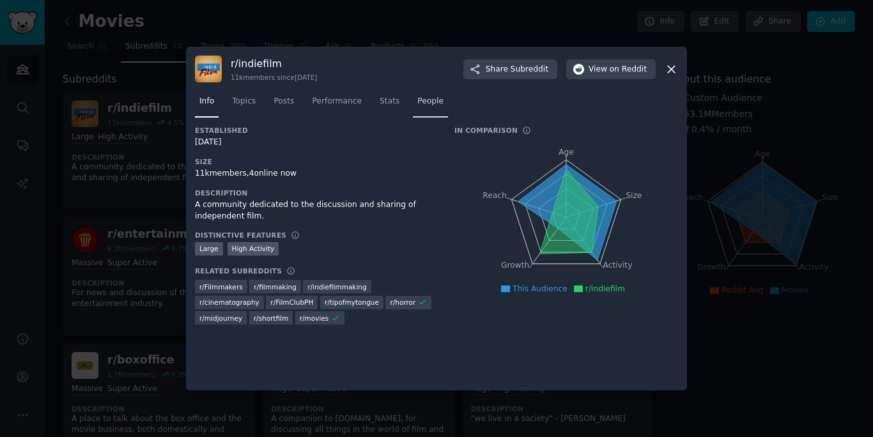
click at [444, 105] on link "People" at bounding box center [430, 104] width 35 height 26
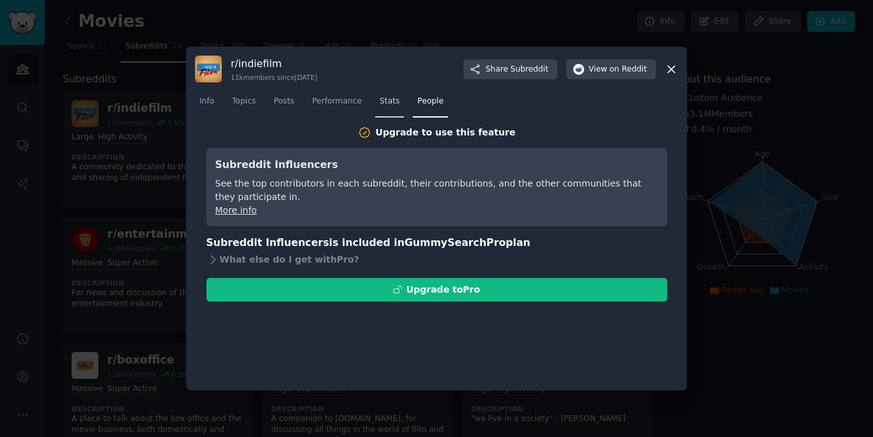
click at [380, 103] on span "Stats" at bounding box center [390, 102] width 20 height 12
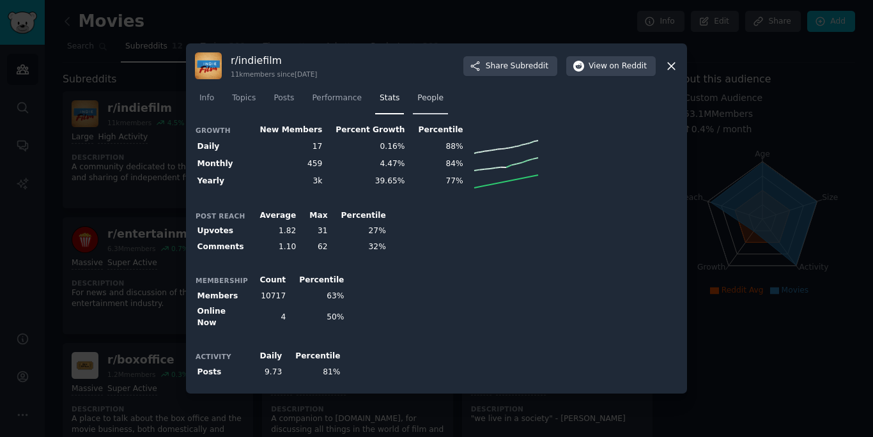
click at [431, 98] on span "People" at bounding box center [430, 99] width 26 height 12
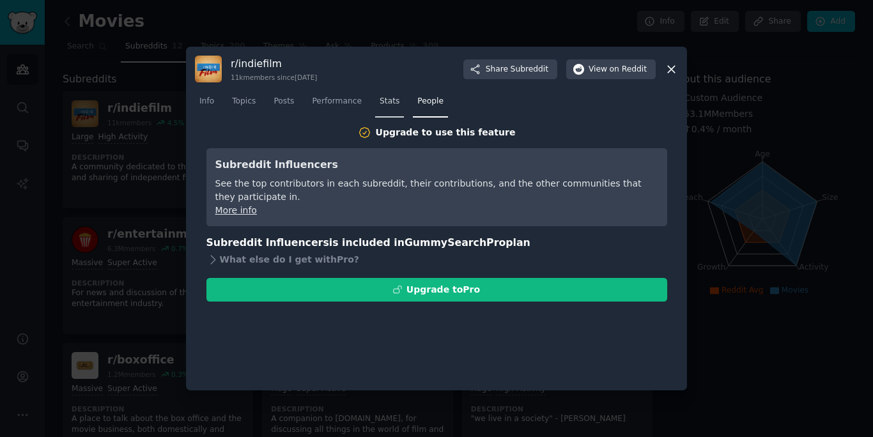
click at [385, 108] on link "Stats" at bounding box center [389, 104] width 29 height 26
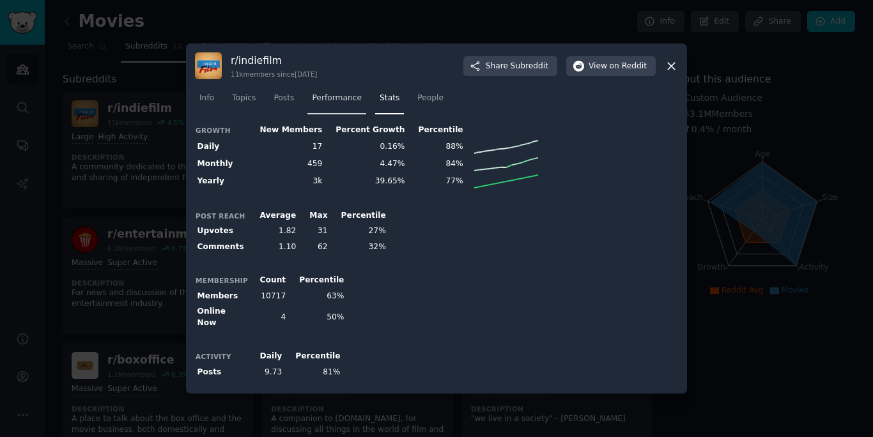
click at [342, 104] on span "Performance" at bounding box center [337, 99] width 50 height 12
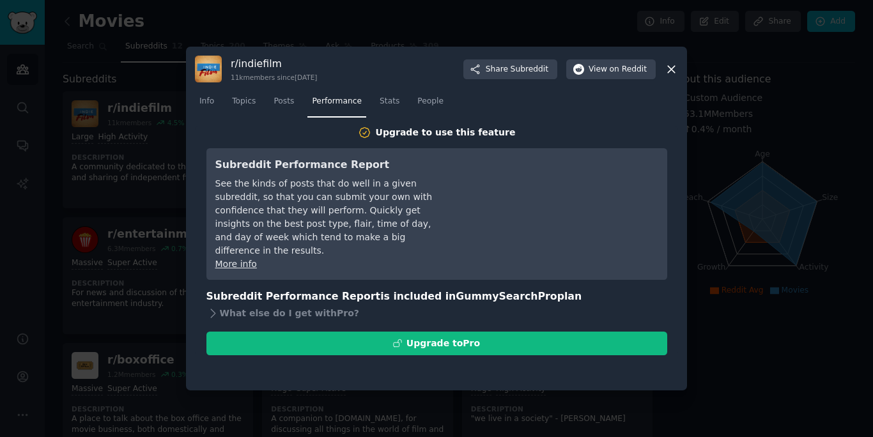
click at [312, 98] on link "Performance" at bounding box center [336, 104] width 59 height 26
click at [291, 103] on span "Posts" at bounding box center [284, 102] width 20 height 12
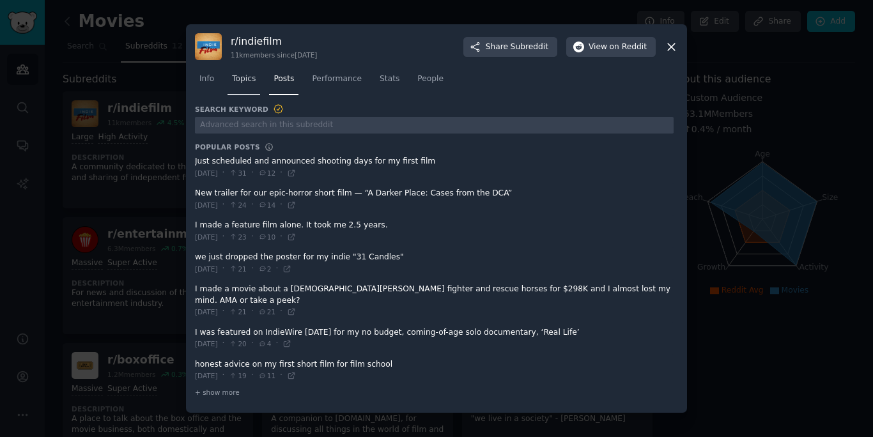
click at [256, 89] on link "Topics" at bounding box center [243, 82] width 33 height 26
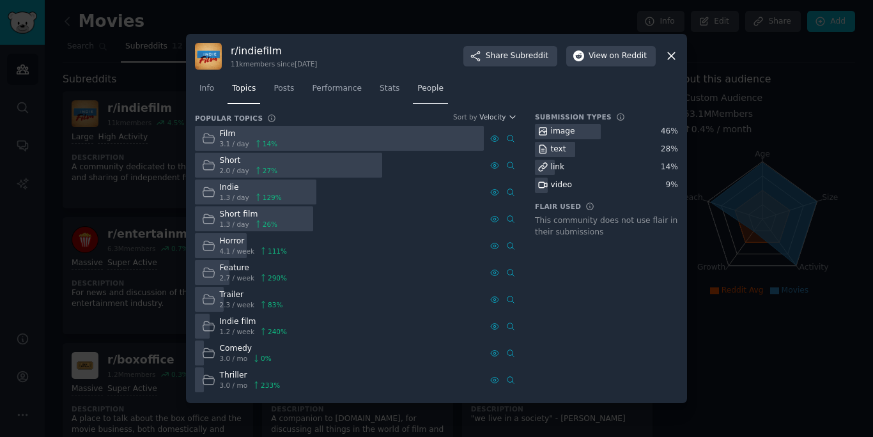
click at [438, 93] on span "People" at bounding box center [430, 89] width 26 height 12
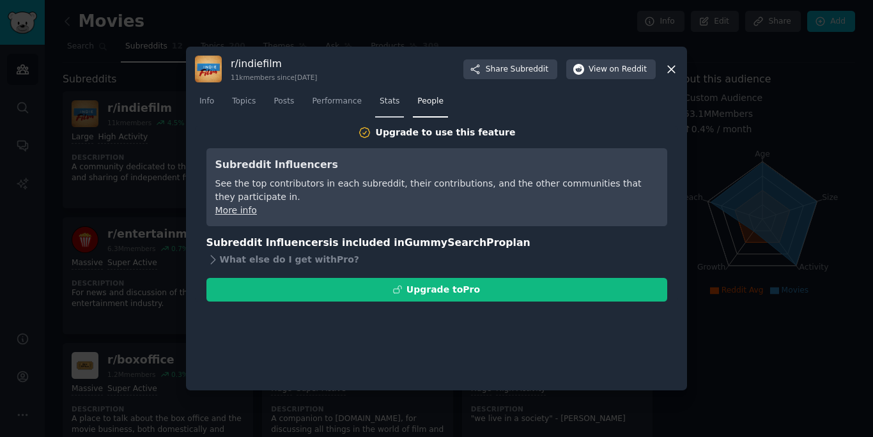
click at [389, 108] on link "Stats" at bounding box center [389, 104] width 29 height 26
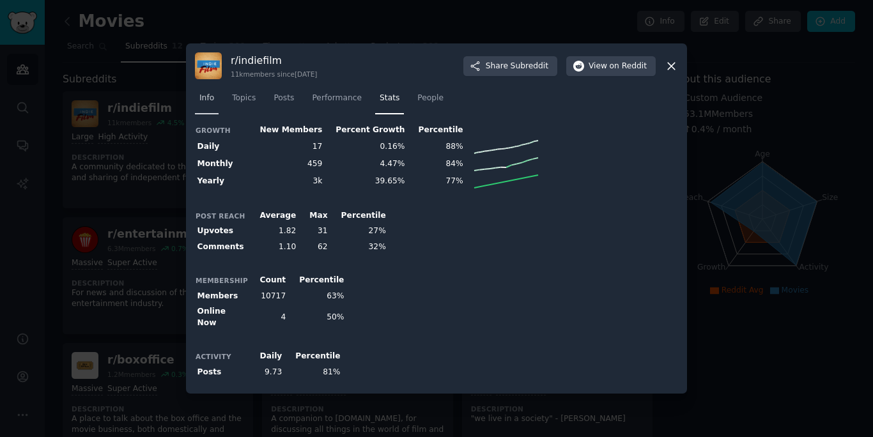
click at [202, 97] on span "Info" at bounding box center [206, 99] width 15 height 12
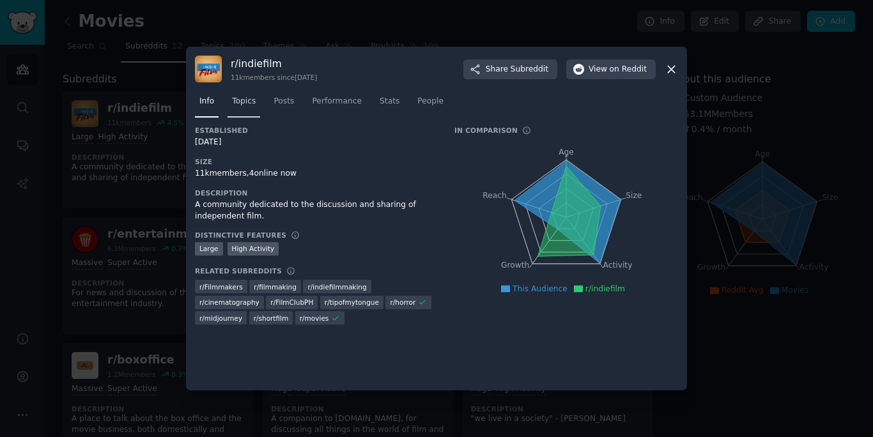
click at [250, 105] on span "Topics" at bounding box center [244, 102] width 24 height 12
